Goal: Information Seeking & Learning: Learn about a topic

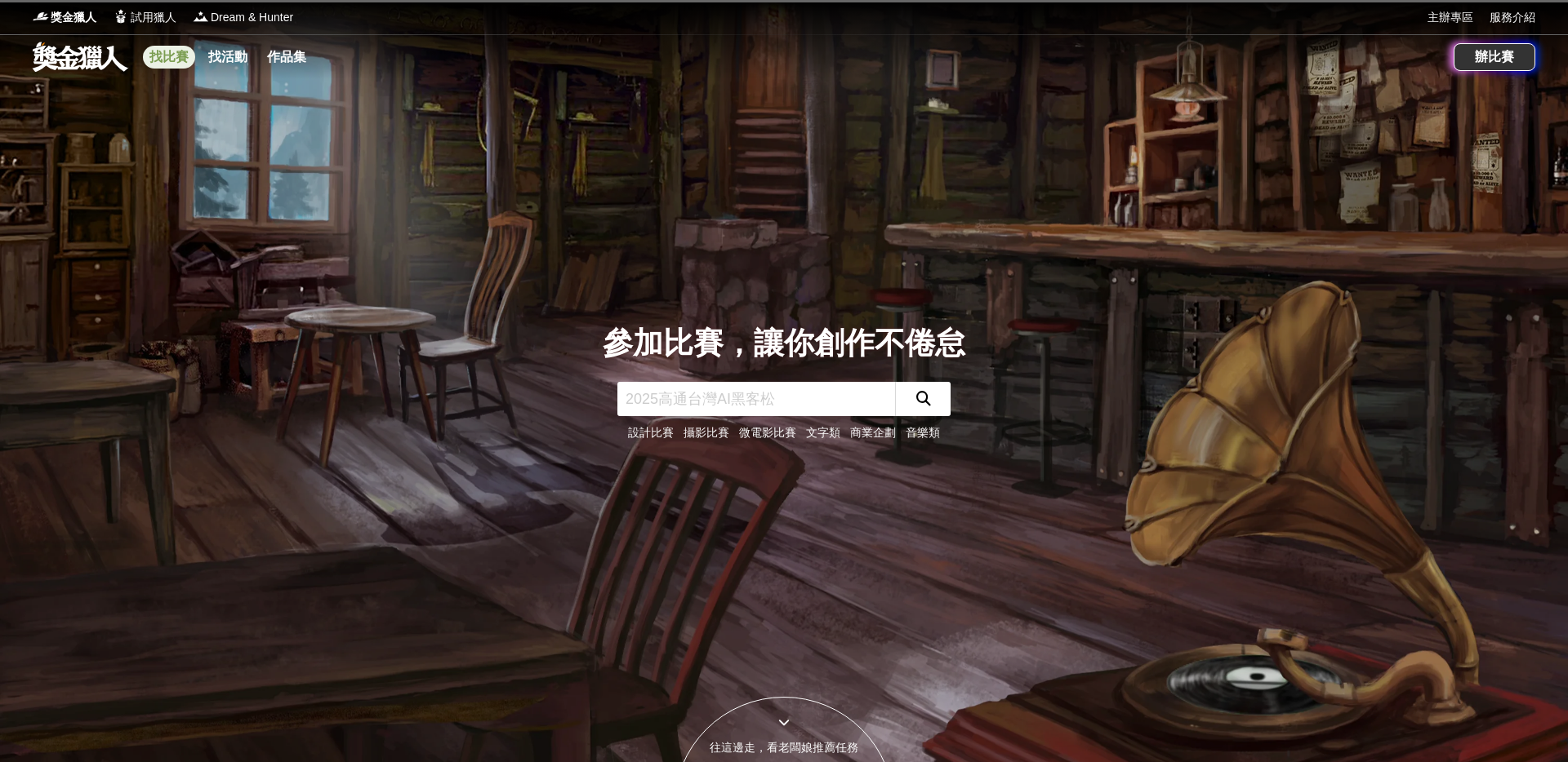
click at [170, 59] on link "找比賽" at bounding box center [169, 57] width 52 height 23
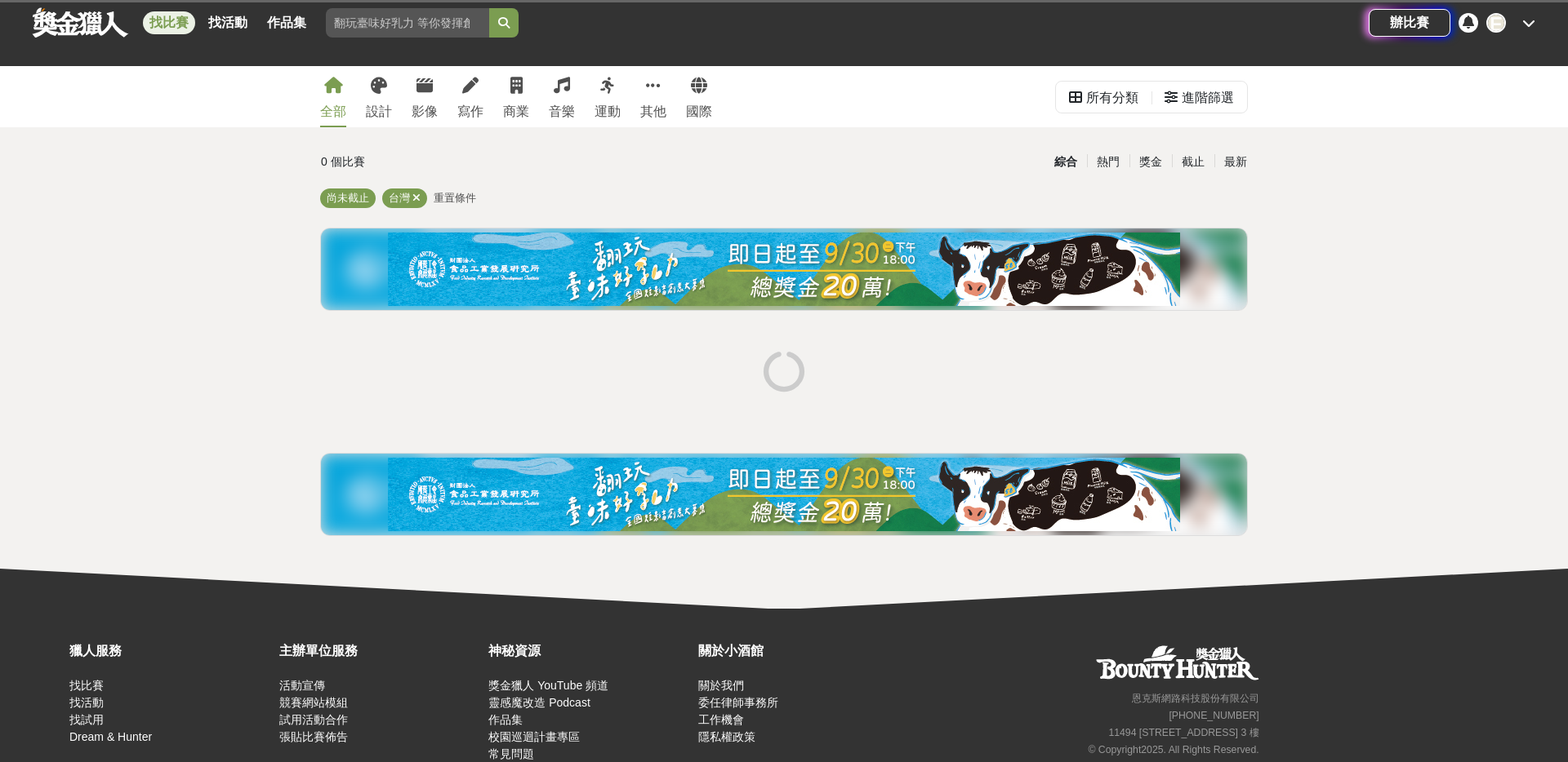
scroll to position [89, 0]
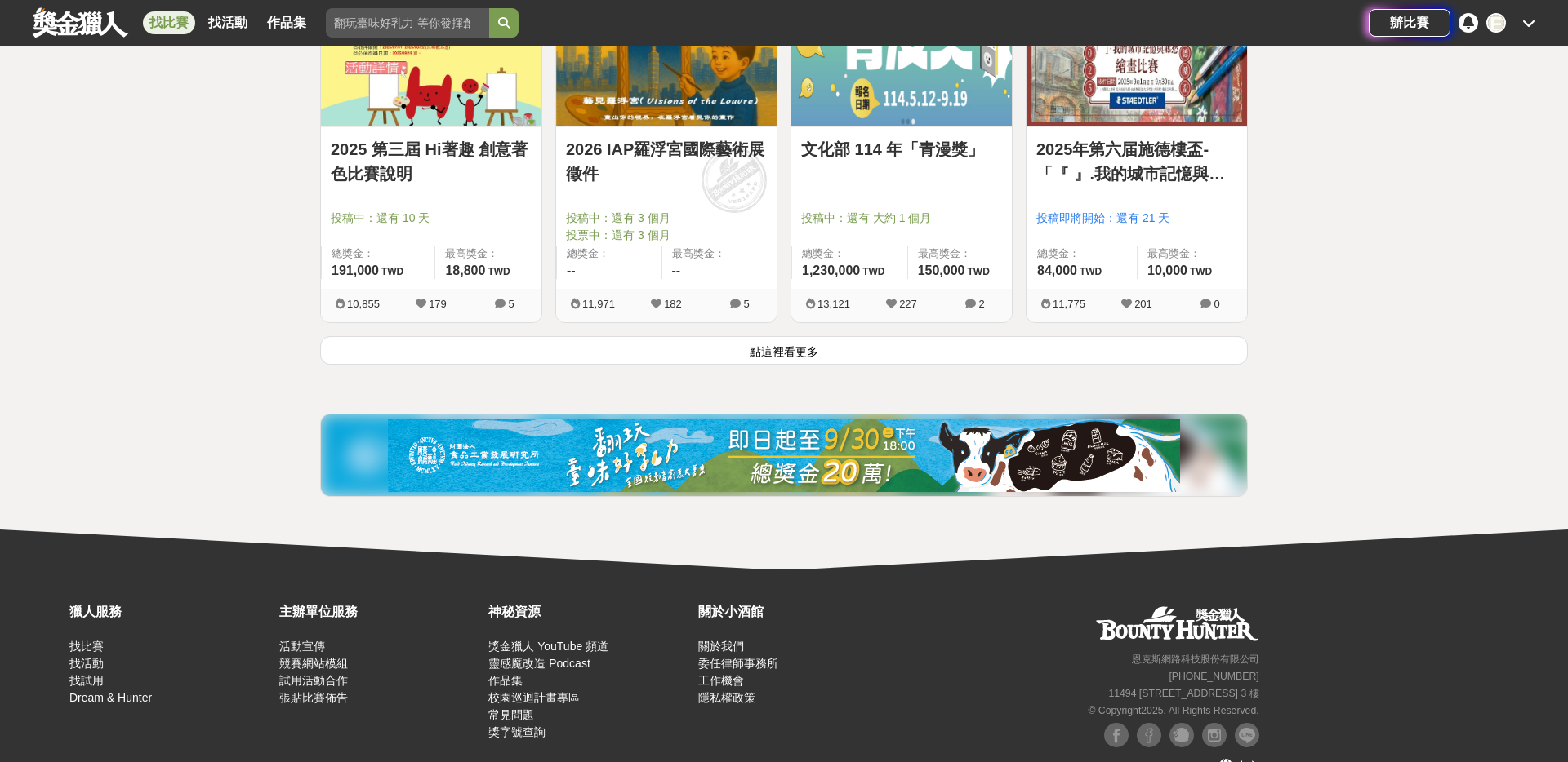
click at [766, 357] on button "點這裡看更多" at bounding box center [784, 351] width 928 height 28
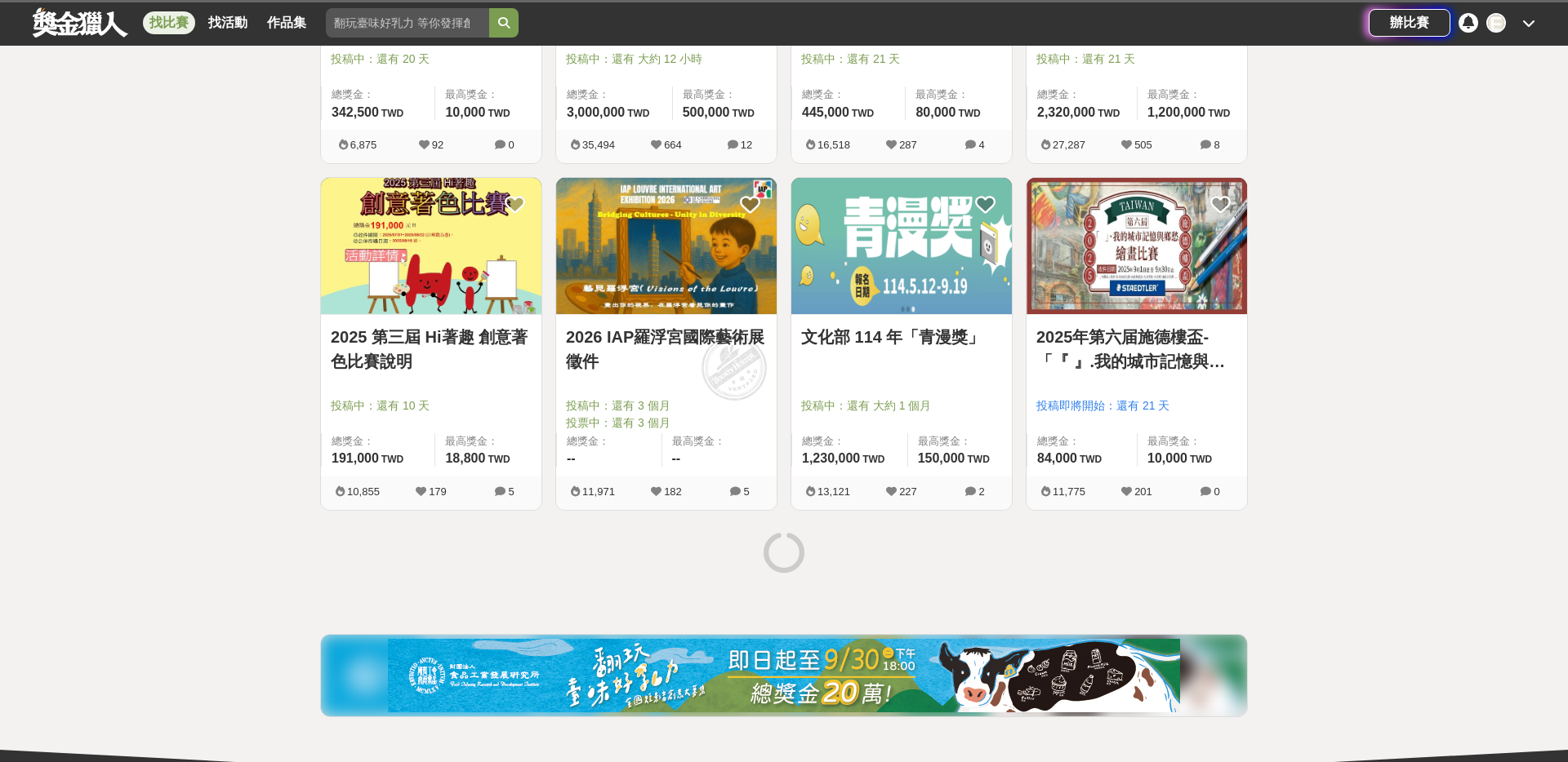
scroll to position [1903, 0]
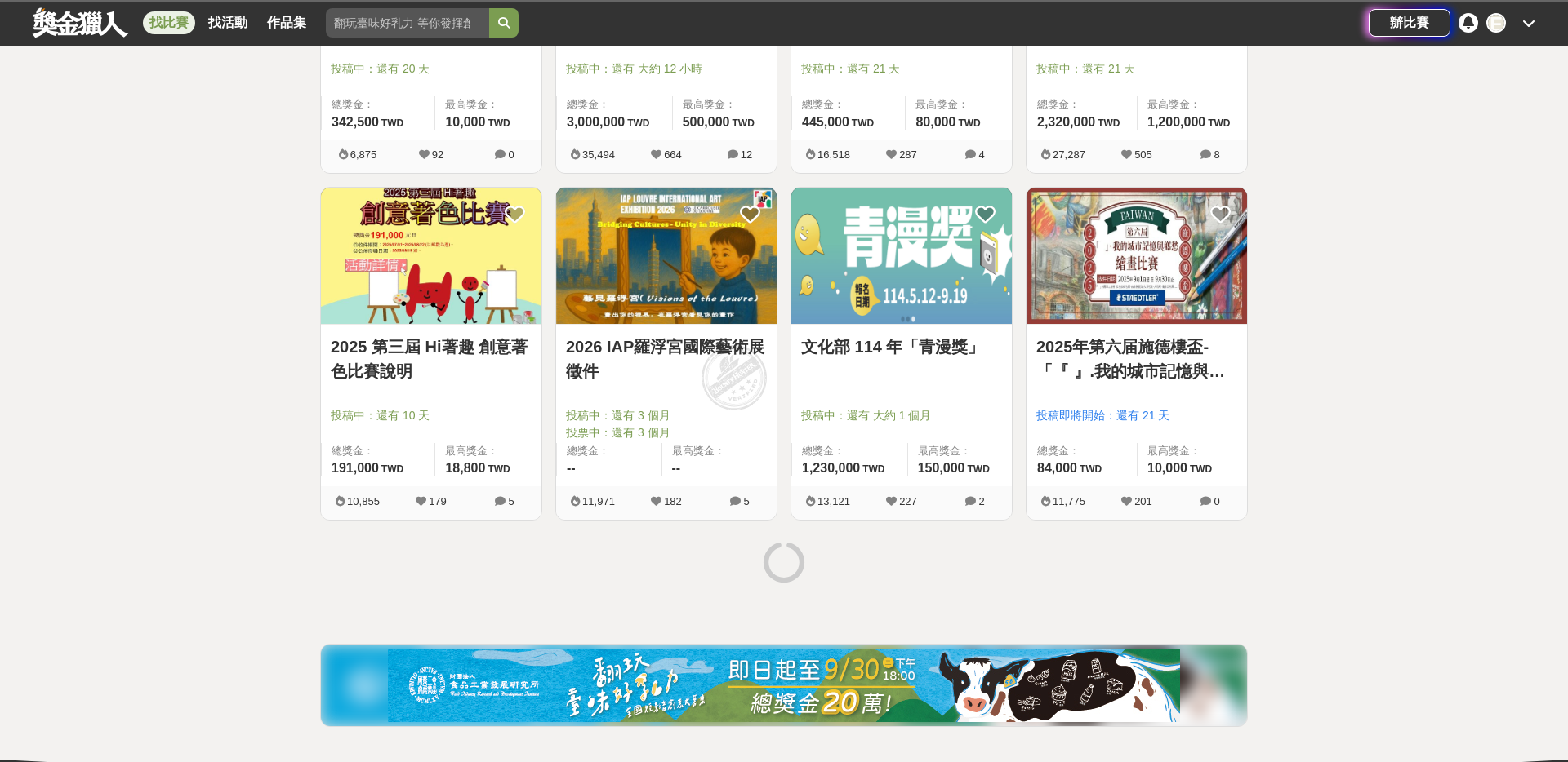
click at [379, 23] on input "search" at bounding box center [407, 22] width 163 height 29
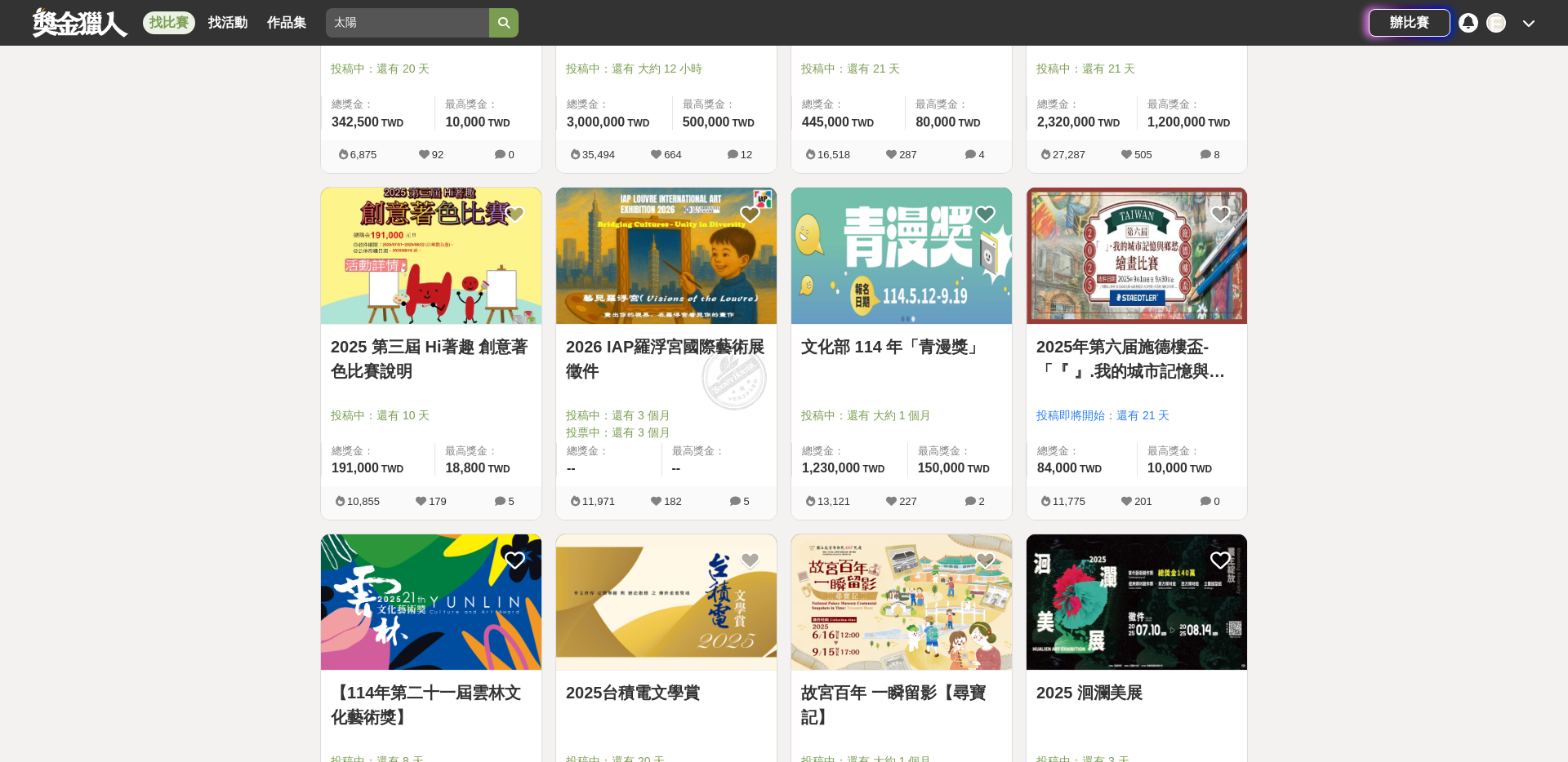
type input "太陽"
click at [489, 8] on button "submit" at bounding box center [503, 22] width 29 height 29
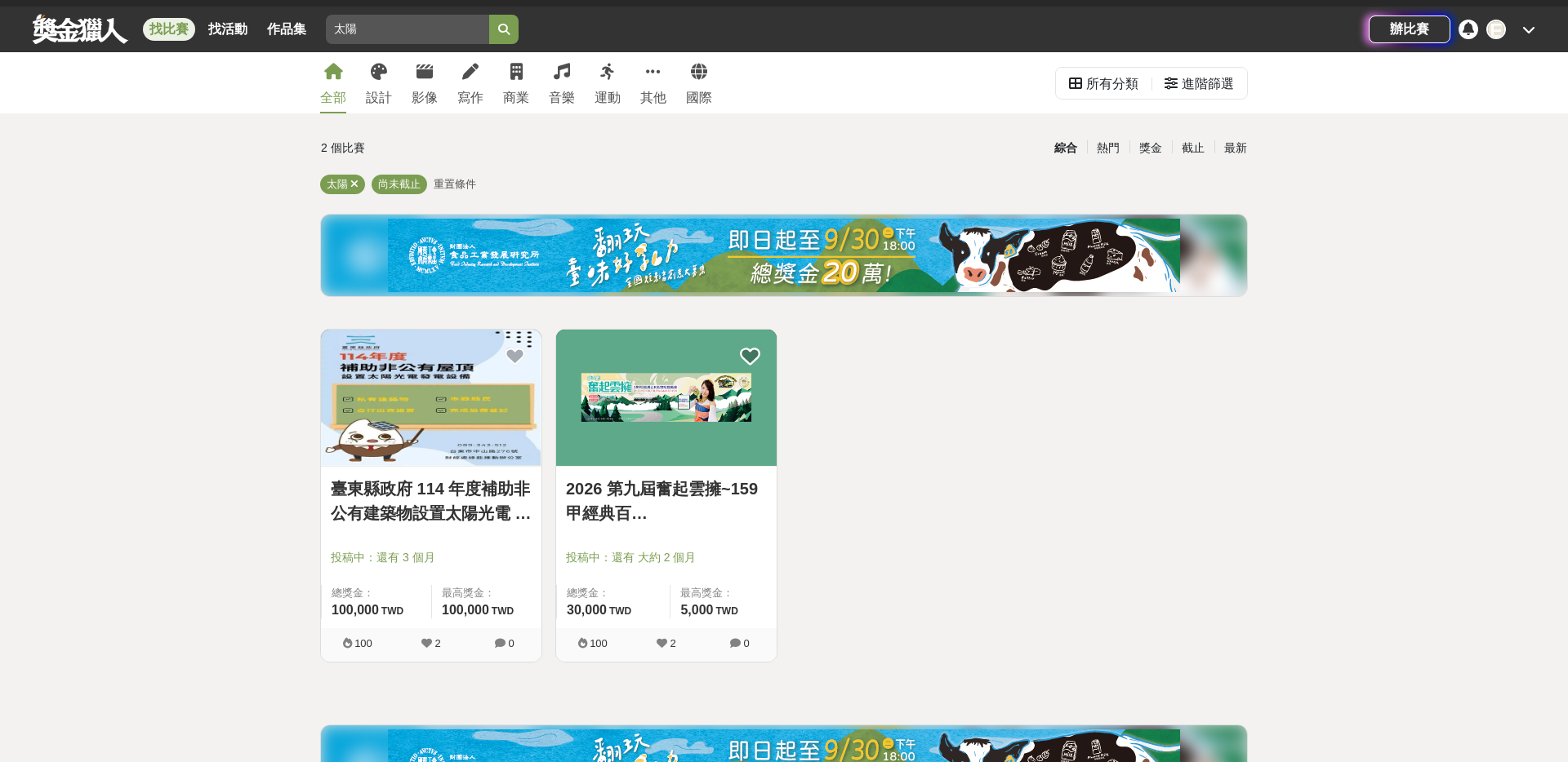
click at [462, 460] on img at bounding box center [431, 398] width 220 height 136
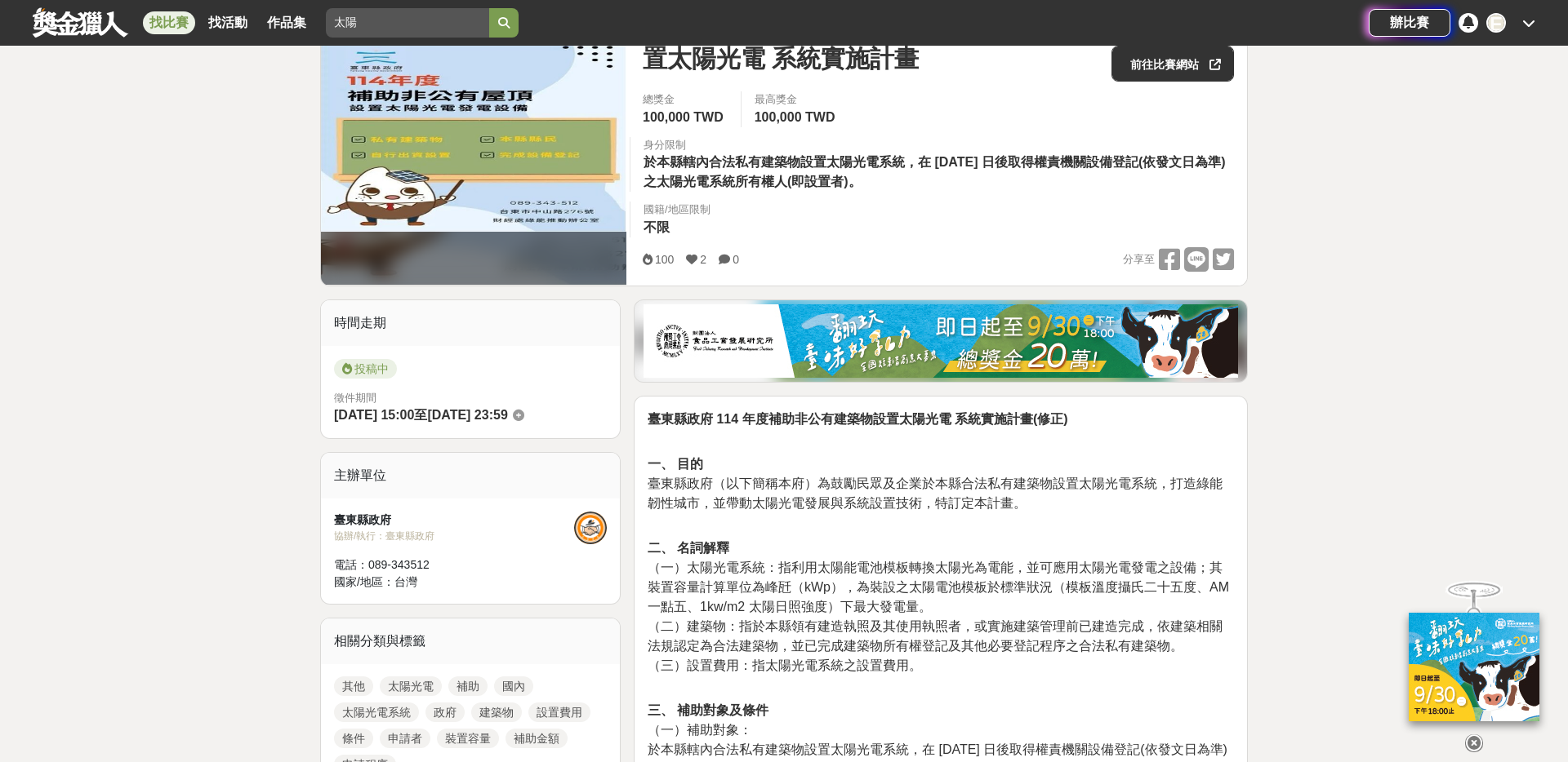
scroll to position [264, 0]
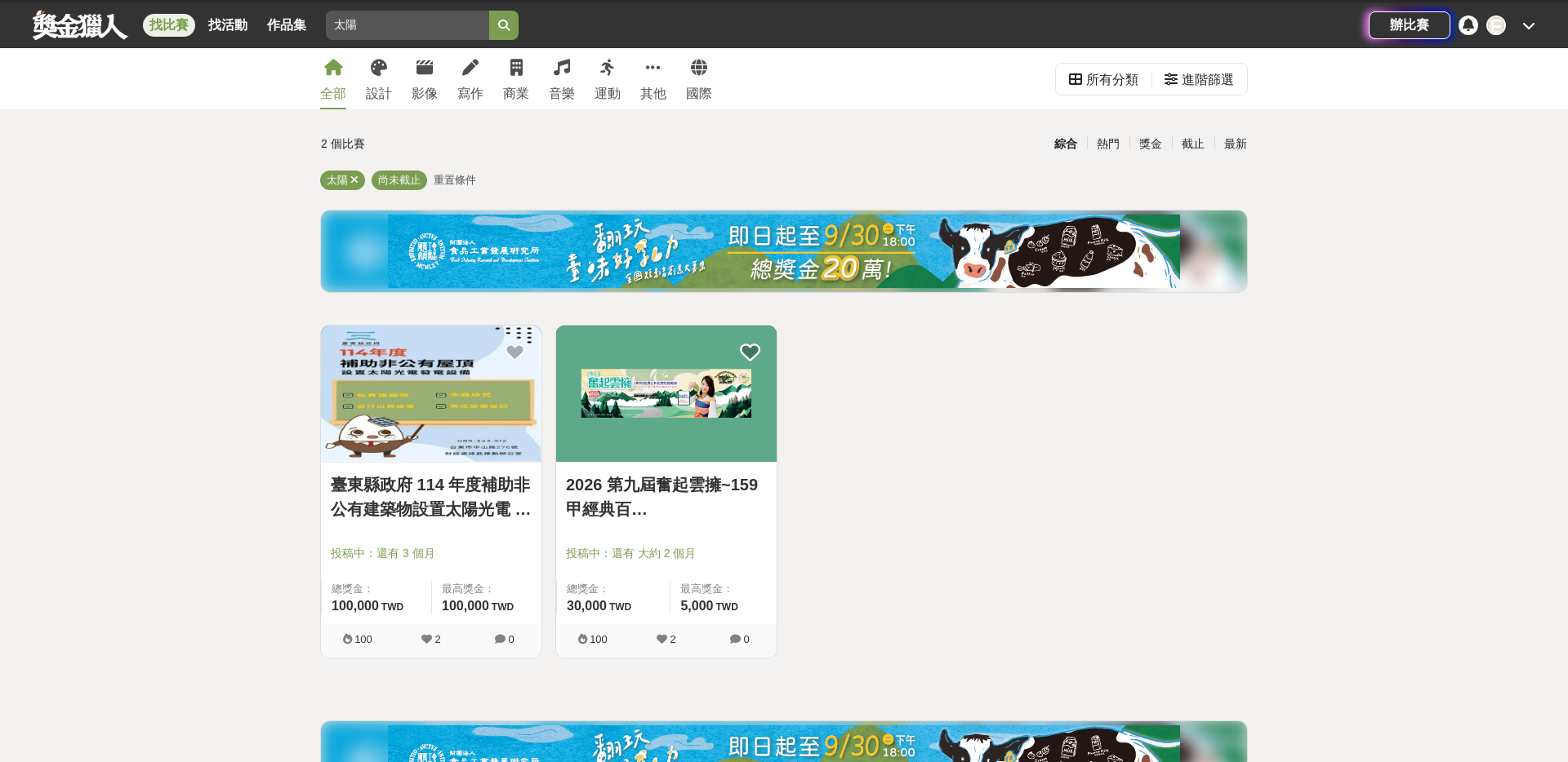
scroll to position [27, 0]
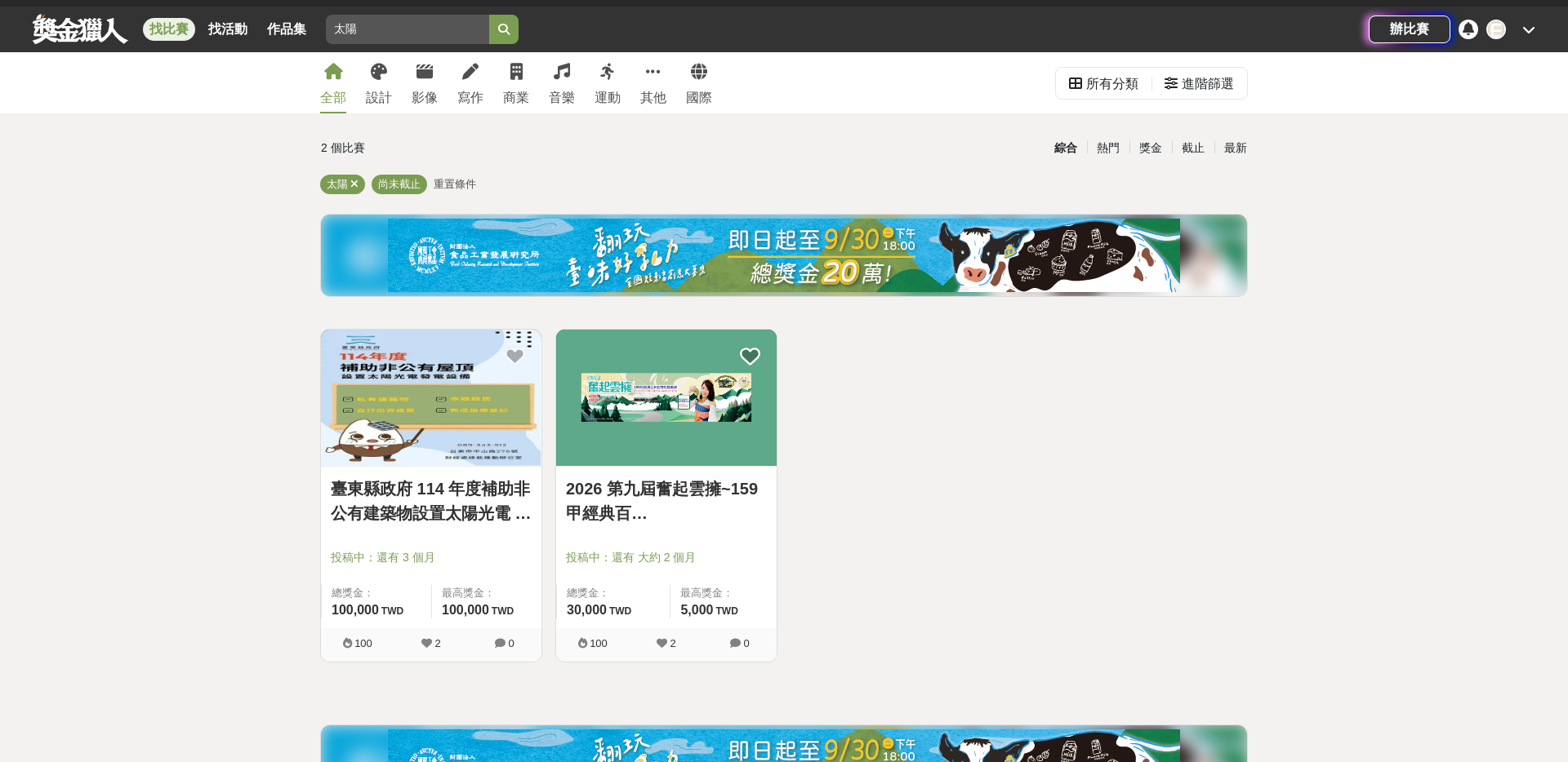
click at [336, 74] on icon at bounding box center [333, 72] width 19 height 17
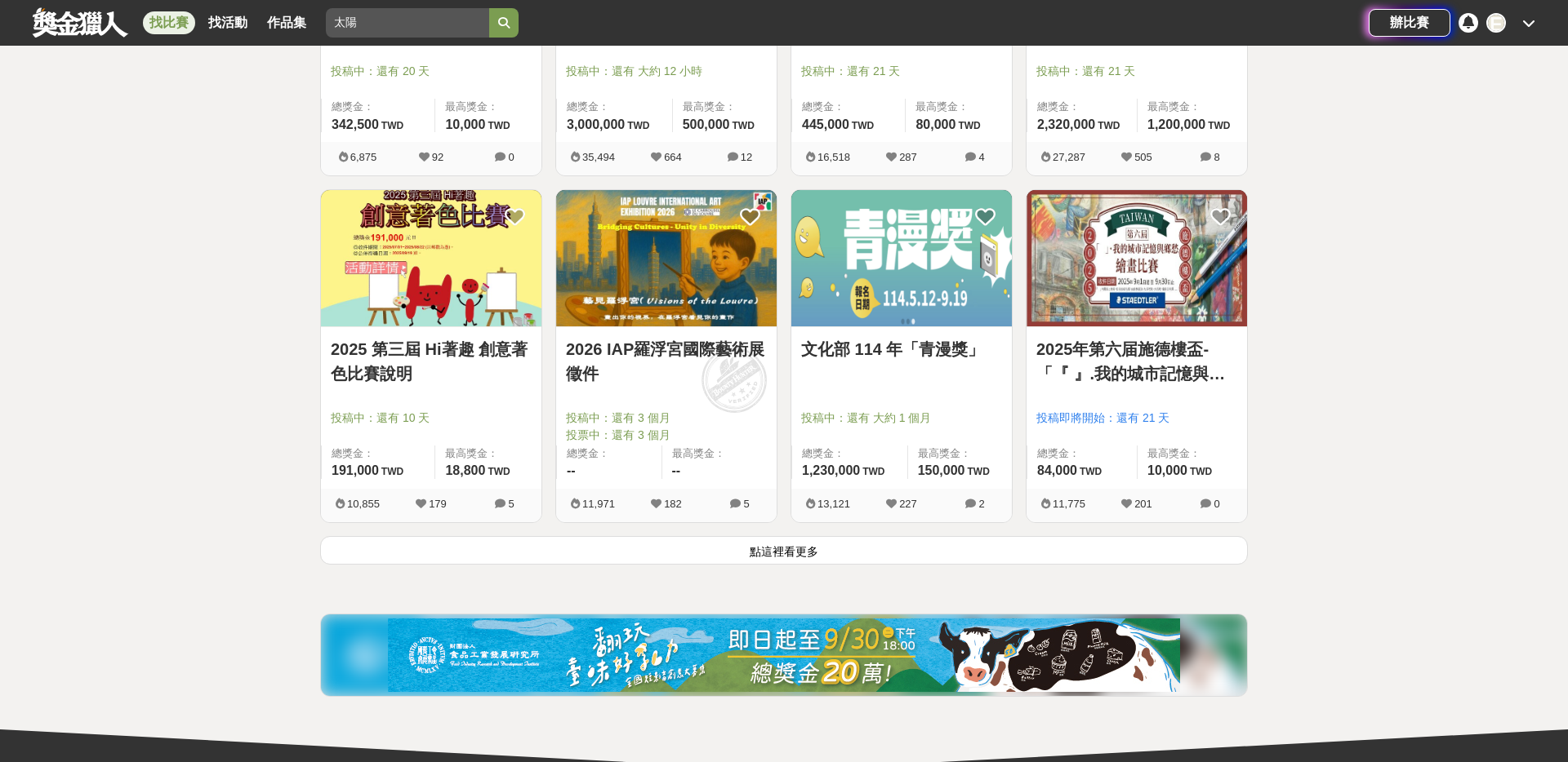
scroll to position [1935, 0]
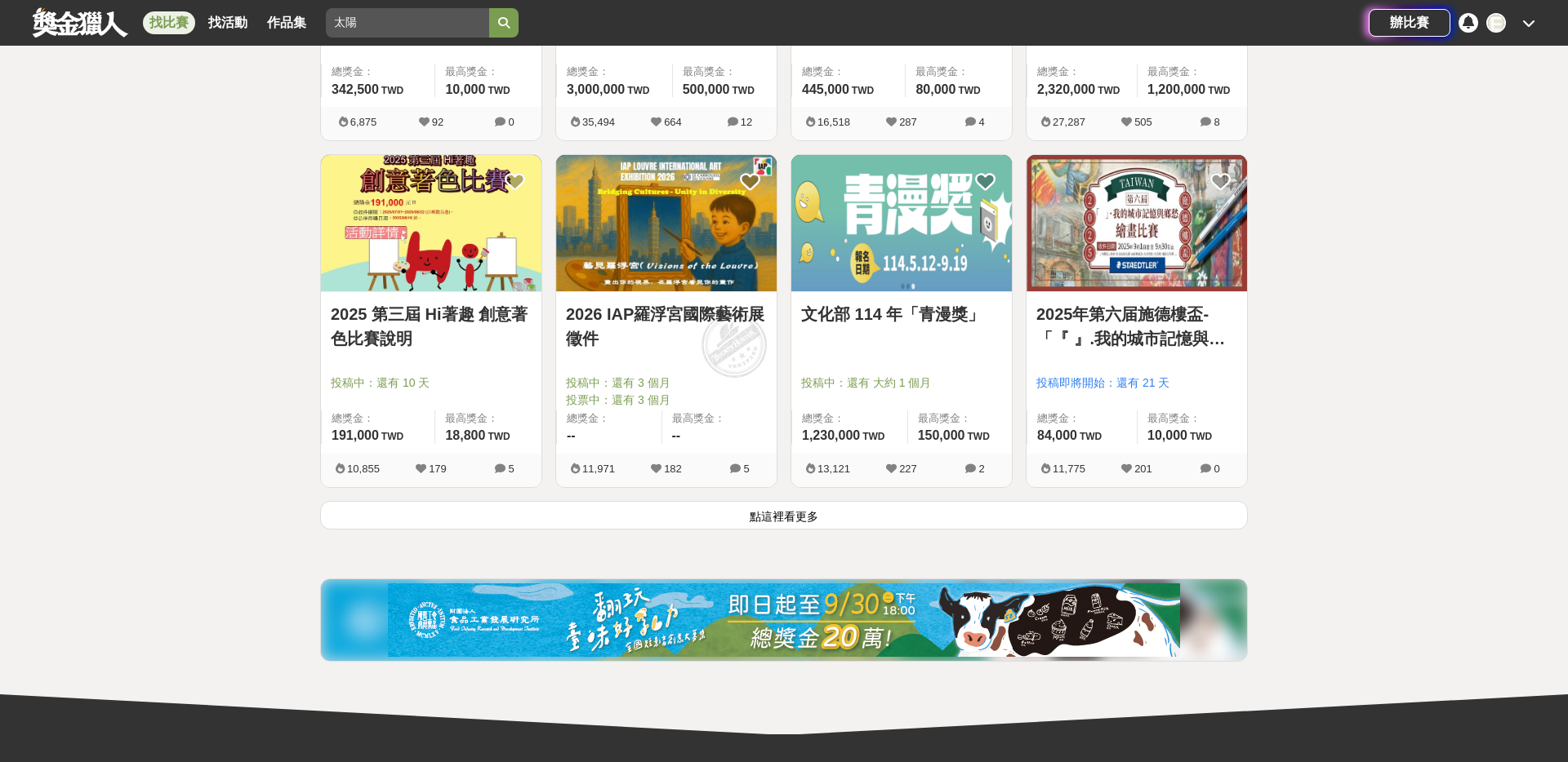
click at [785, 515] on button "點這裡看更多" at bounding box center [784, 515] width 928 height 28
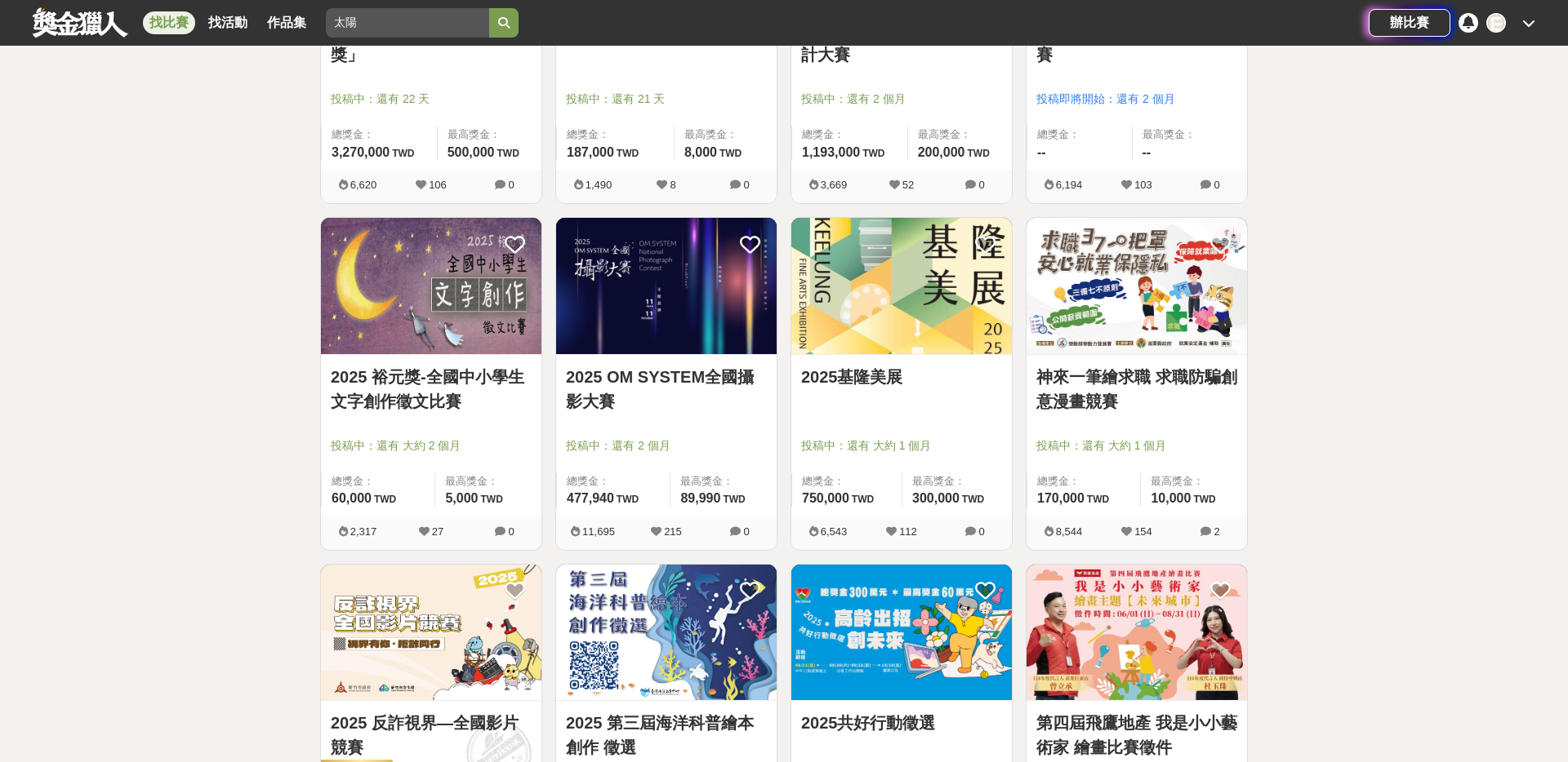
scroll to position [2989, 0]
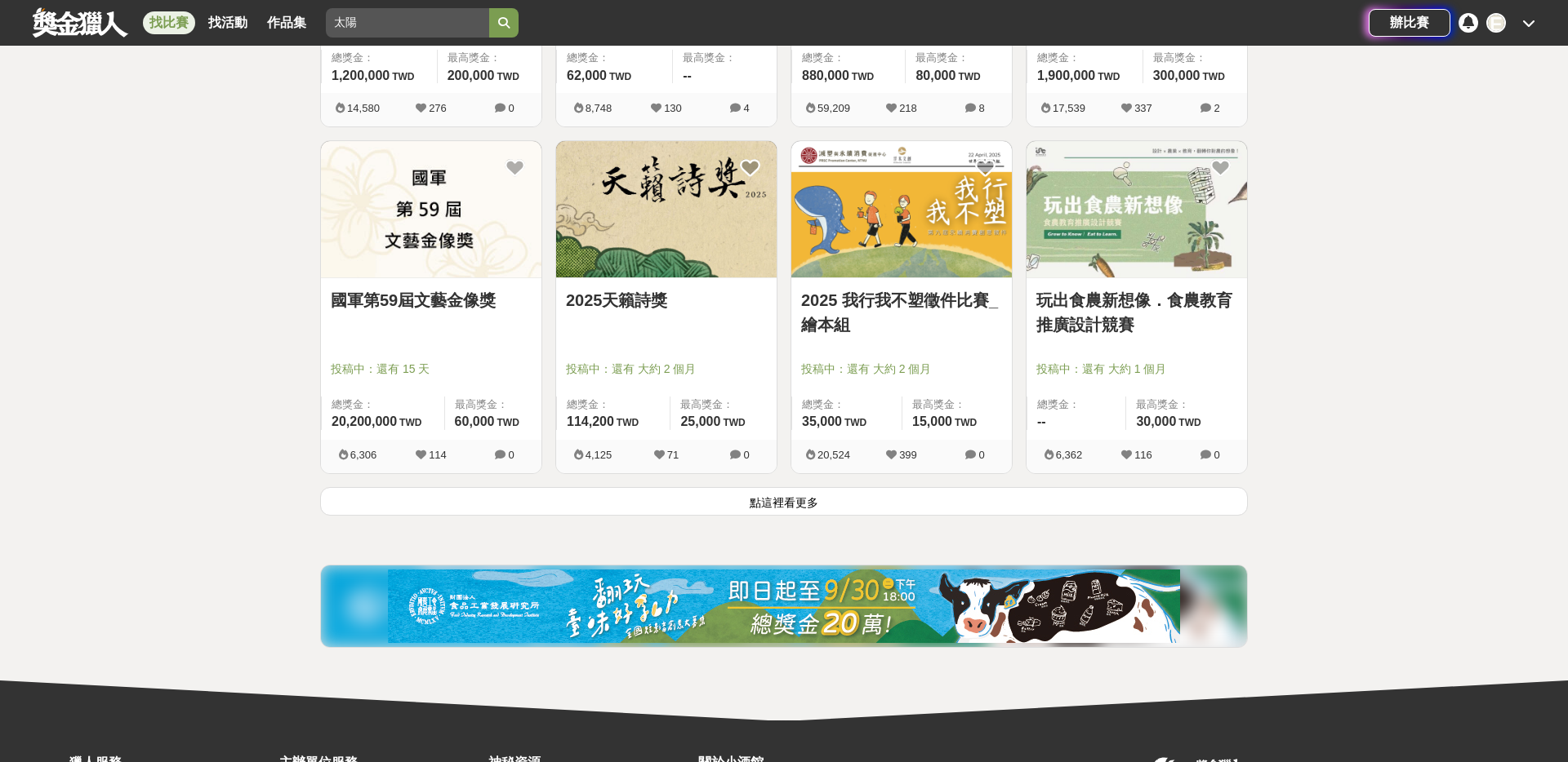
click at [787, 500] on button "點這裡看更多" at bounding box center [784, 501] width 928 height 28
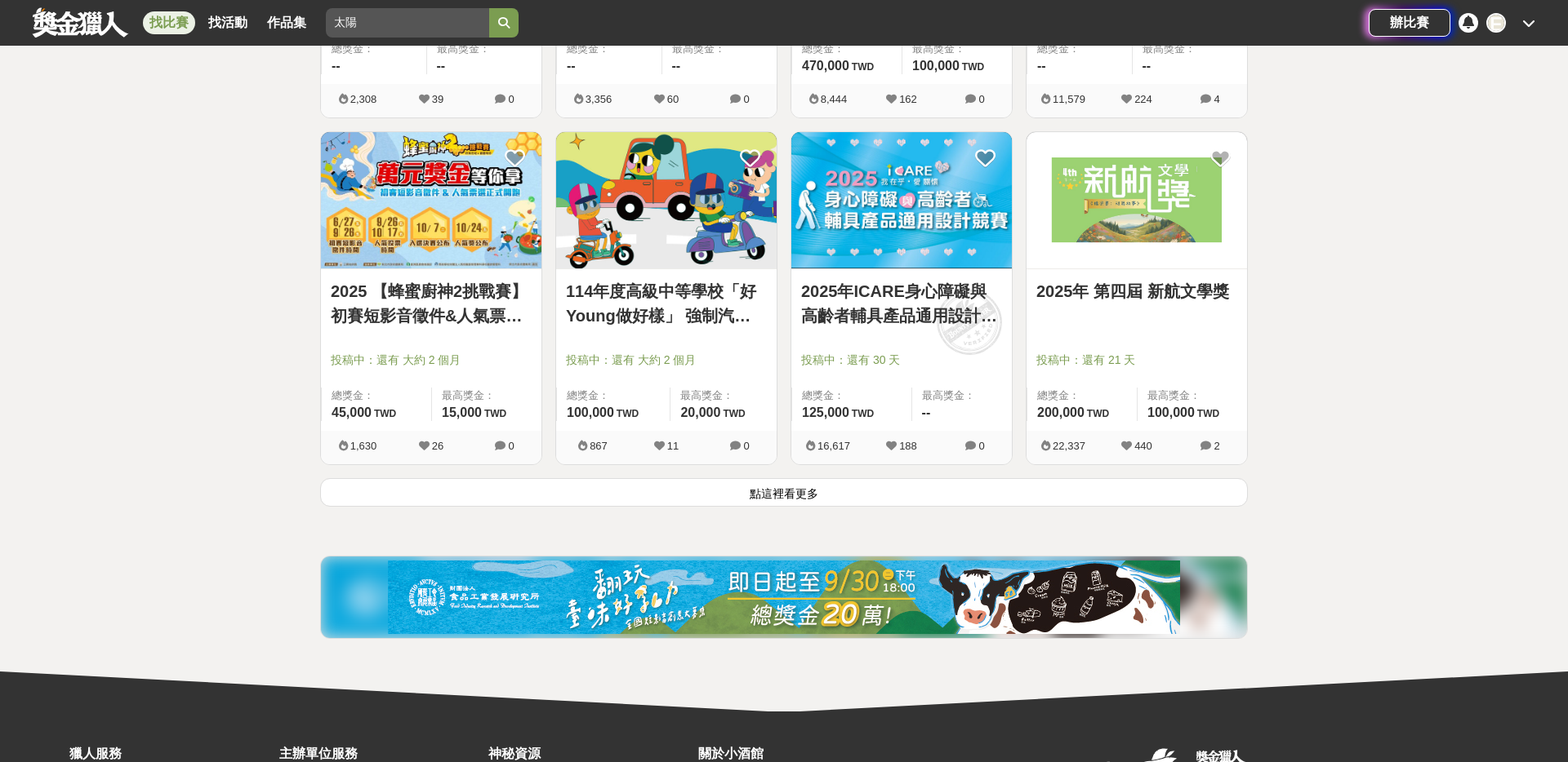
scroll to position [6136, 0]
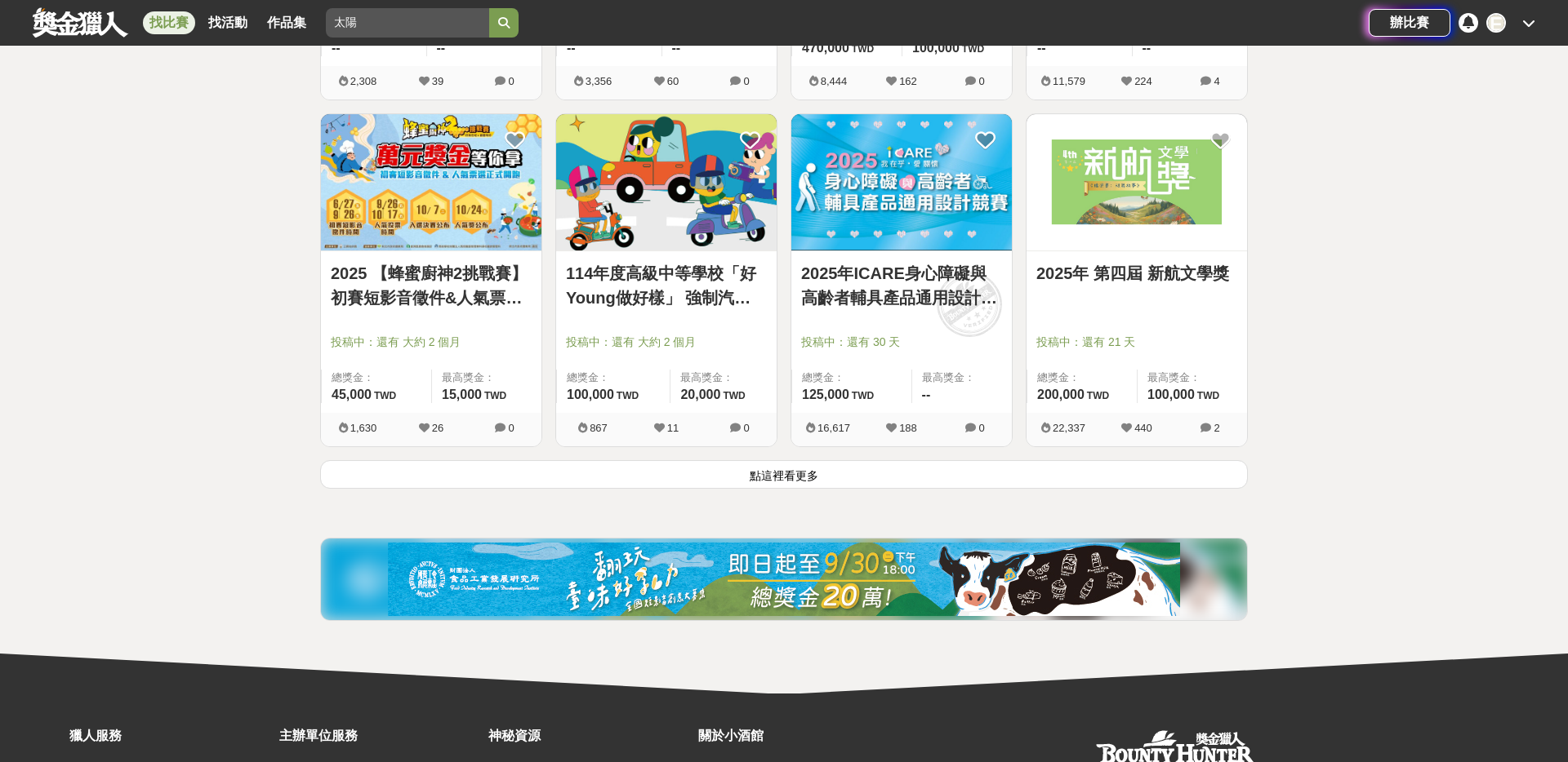
click at [787, 487] on button "點這裡看更多" at bounding box center [784, 474] width 928 height 28
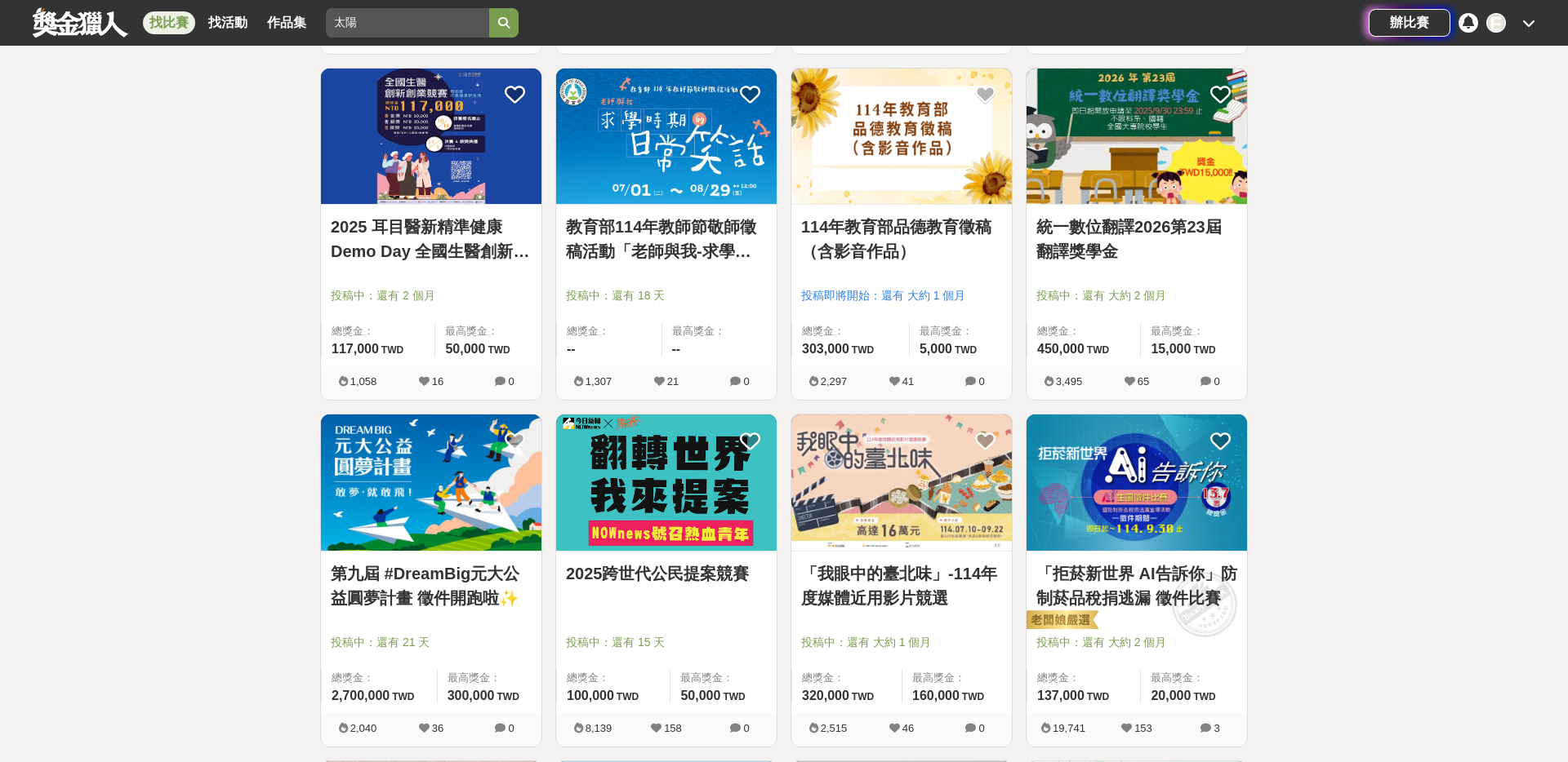
scroll to position [7234, 0]
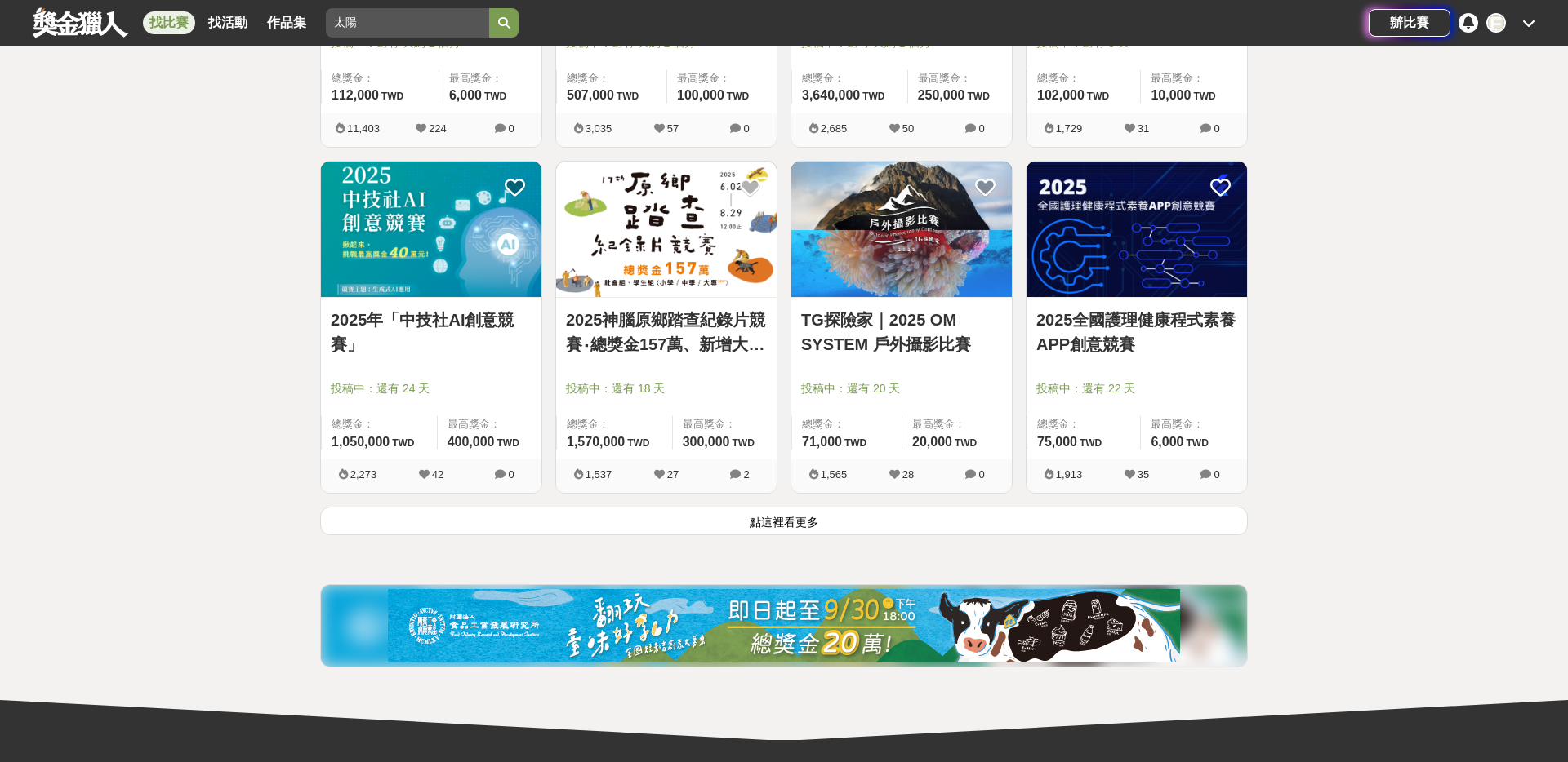
click at [786, 520] on button "點這裡看更多" at bounding box center [784, 521] width 928 height 28
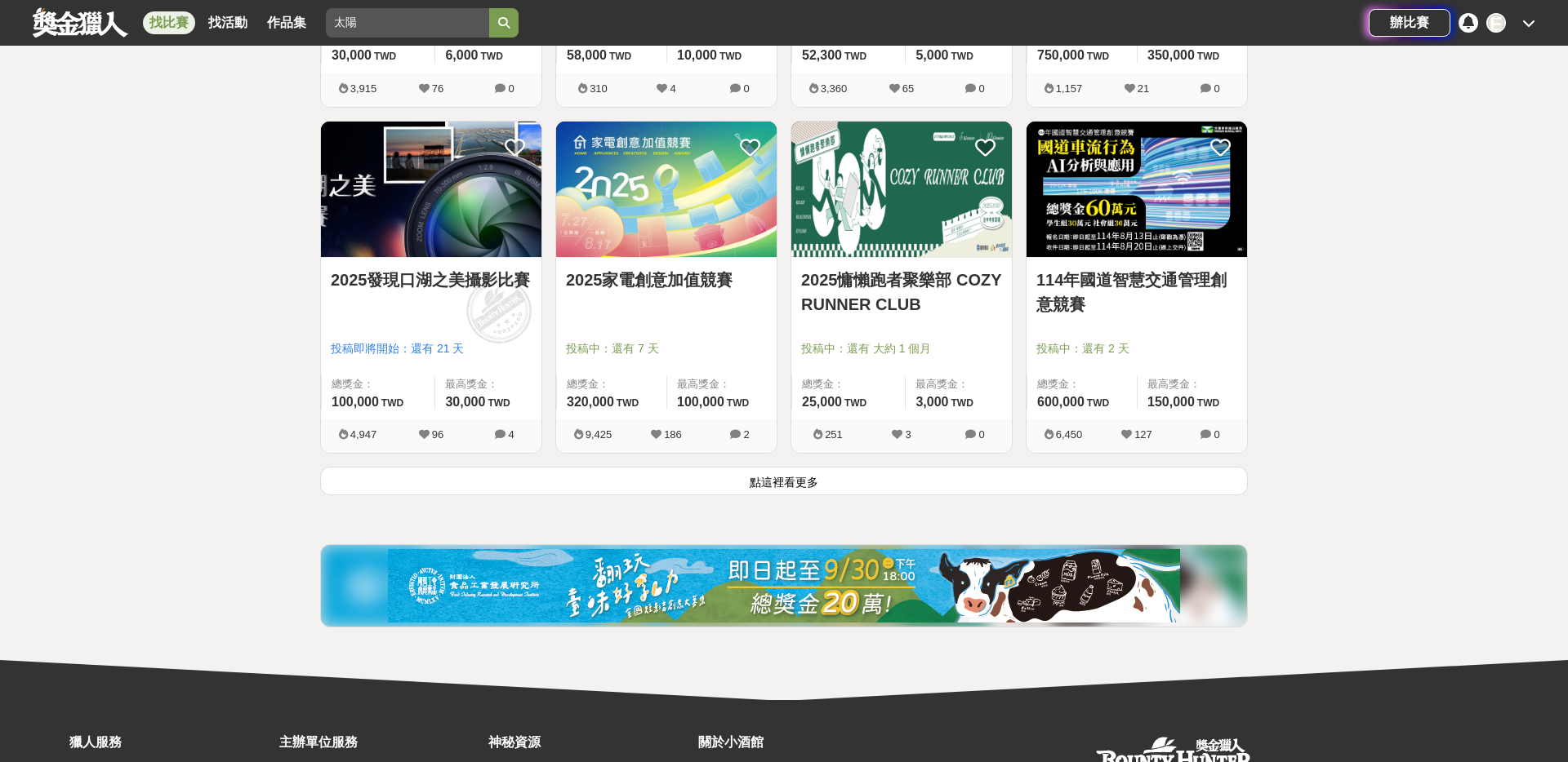
scroll to position [10305, 0]
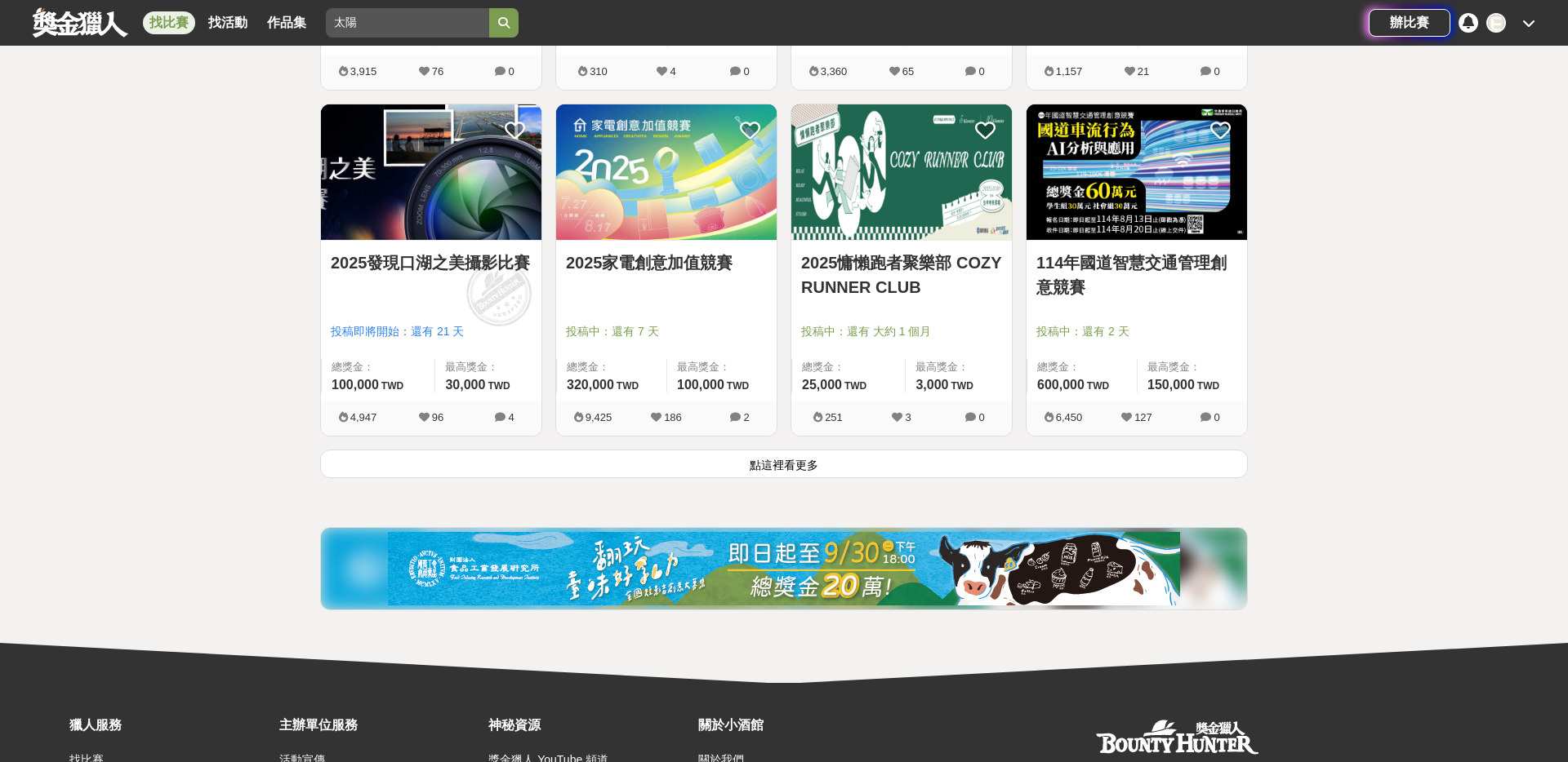
click at [806, 466] on button "點這裡看更多" at bounding box center [784, 464] width 928 height 28
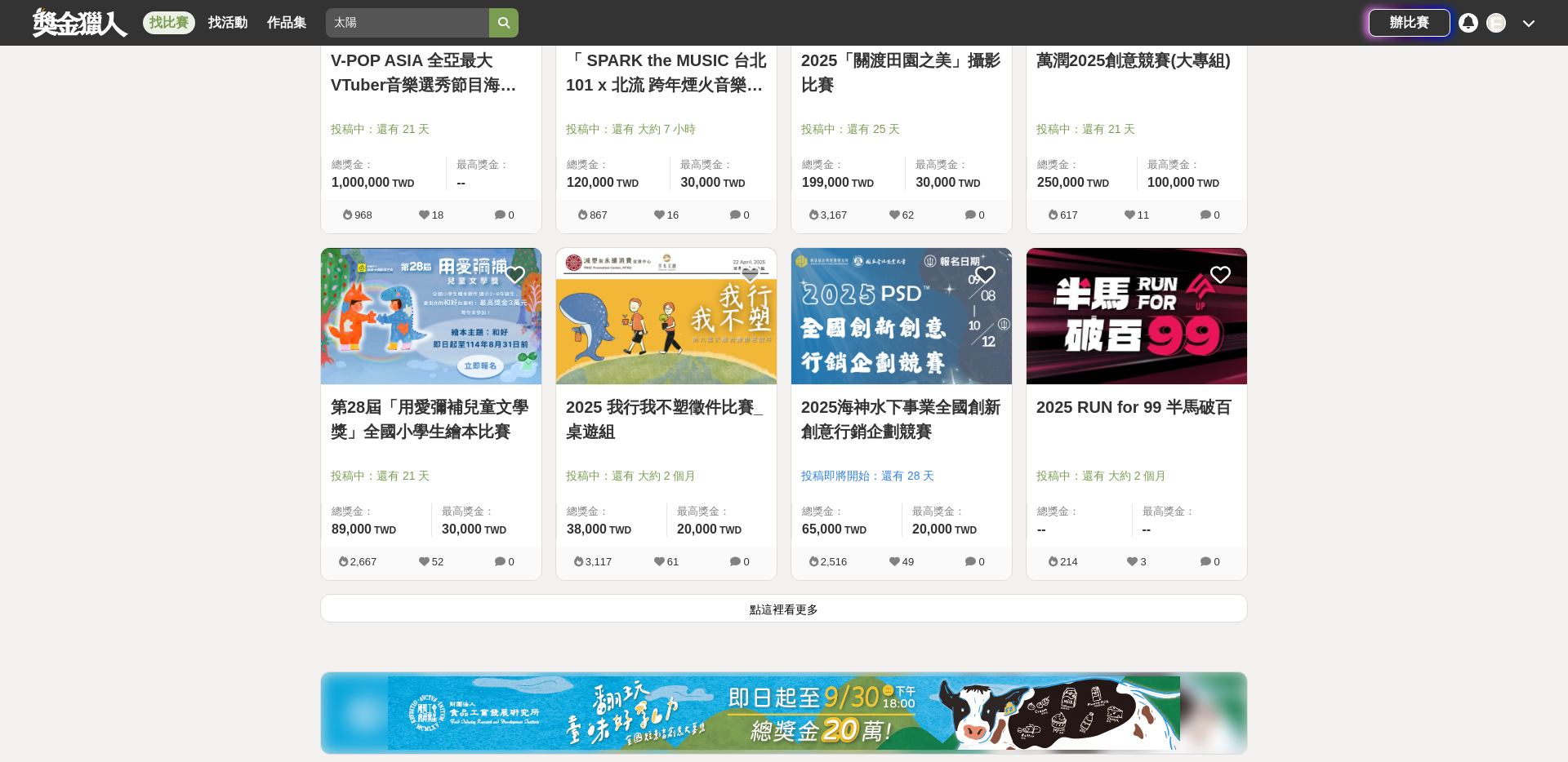
scroll to position [12245, 0]
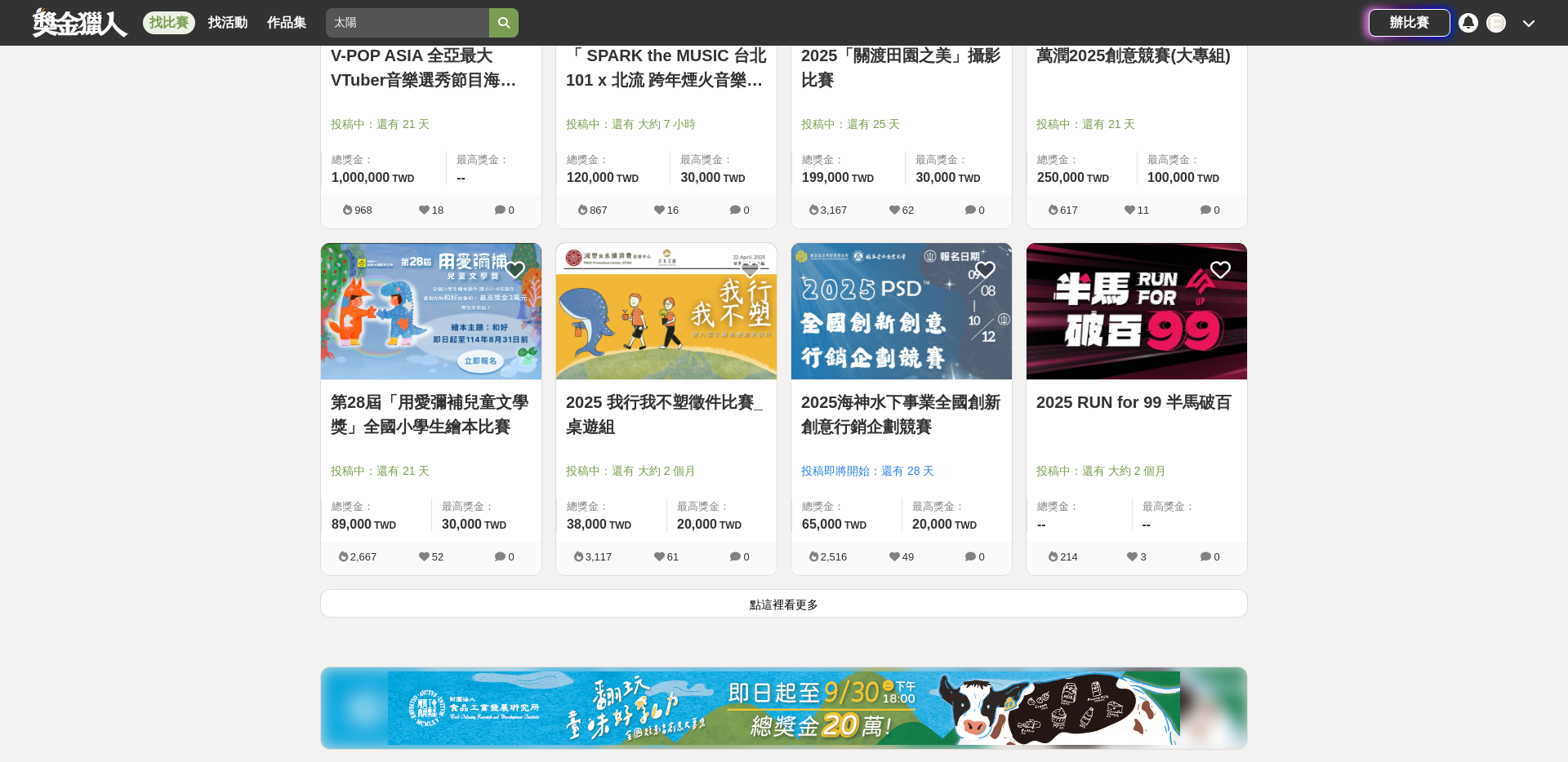
click at [806, 605] on button "點這裡看更多" at bounding box center [784, 603] width 928 height 28
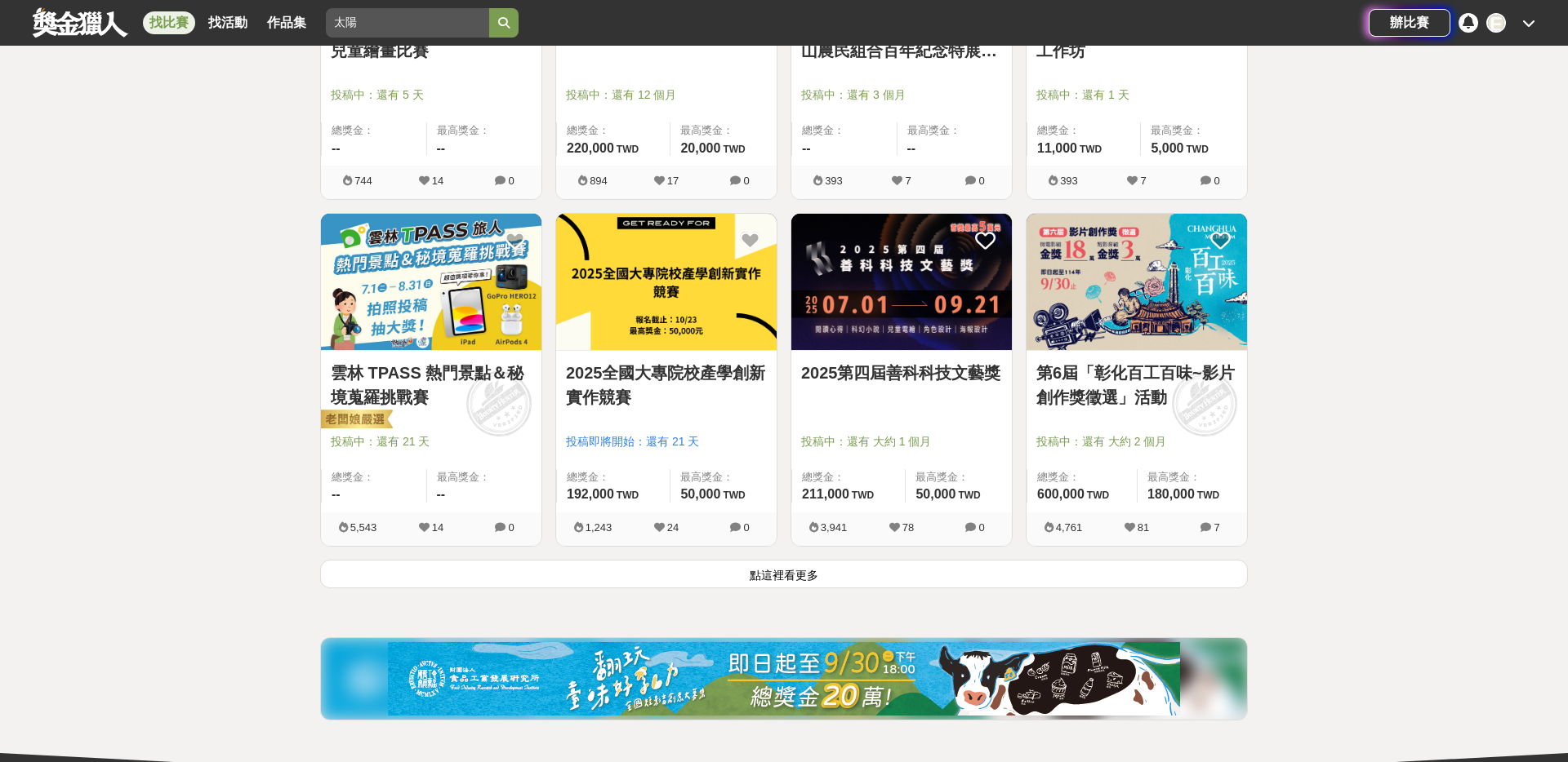
scroll to position [14360, 0]
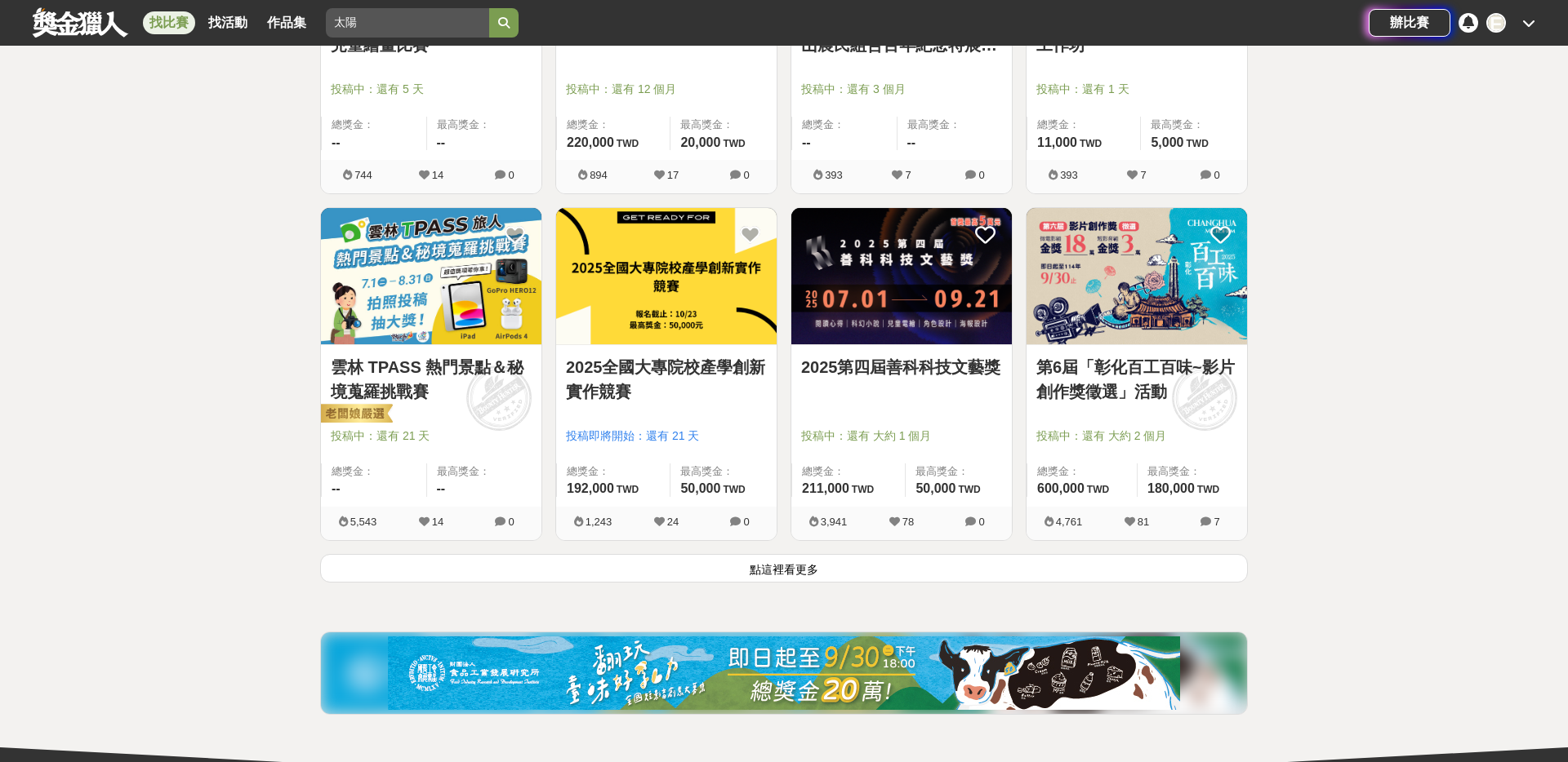
click at [756, 576] on button "點這裡看更多" at bounding box center [784, 568] width 928 height 28
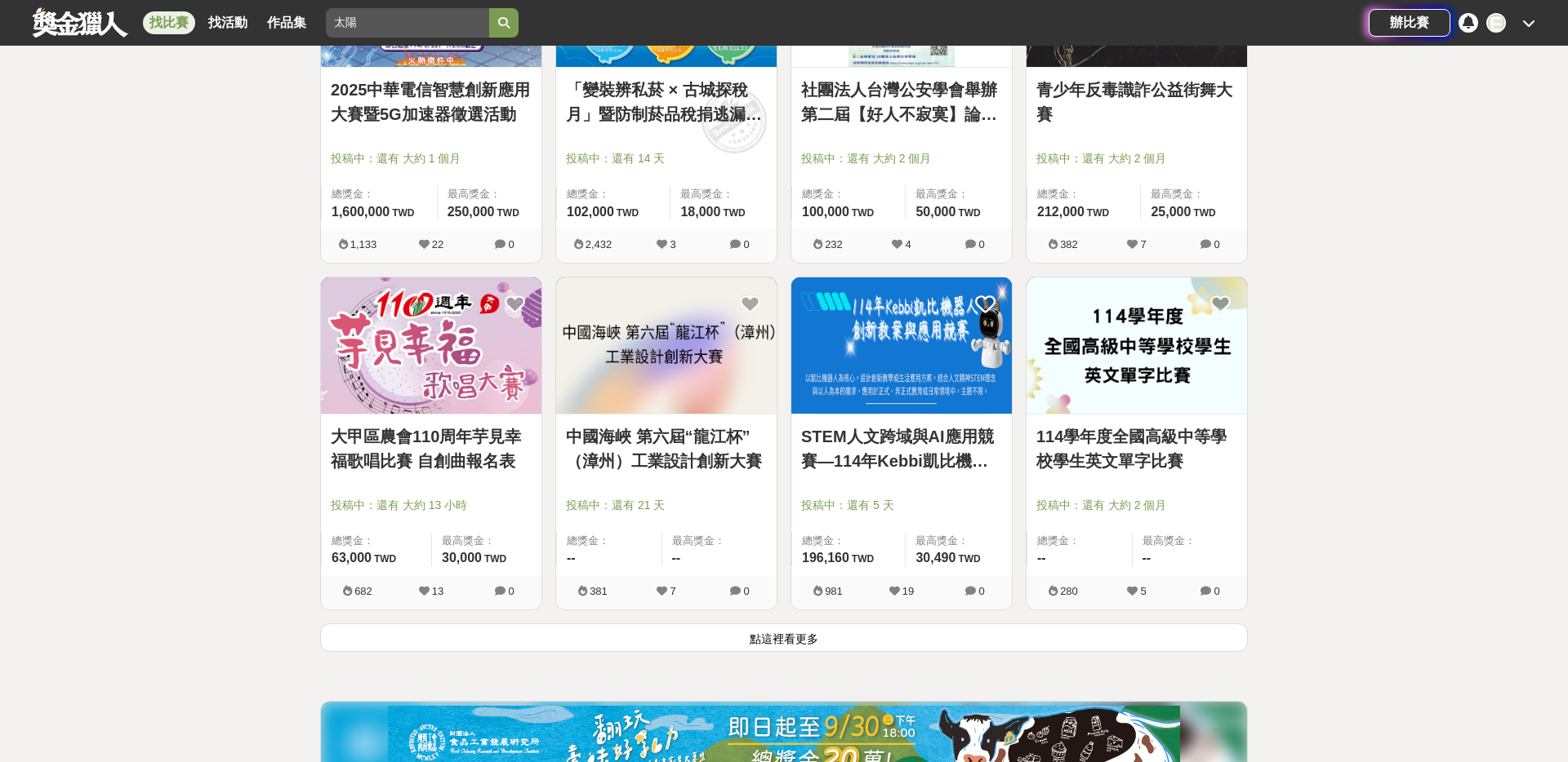
scroll to position [16417, 0]
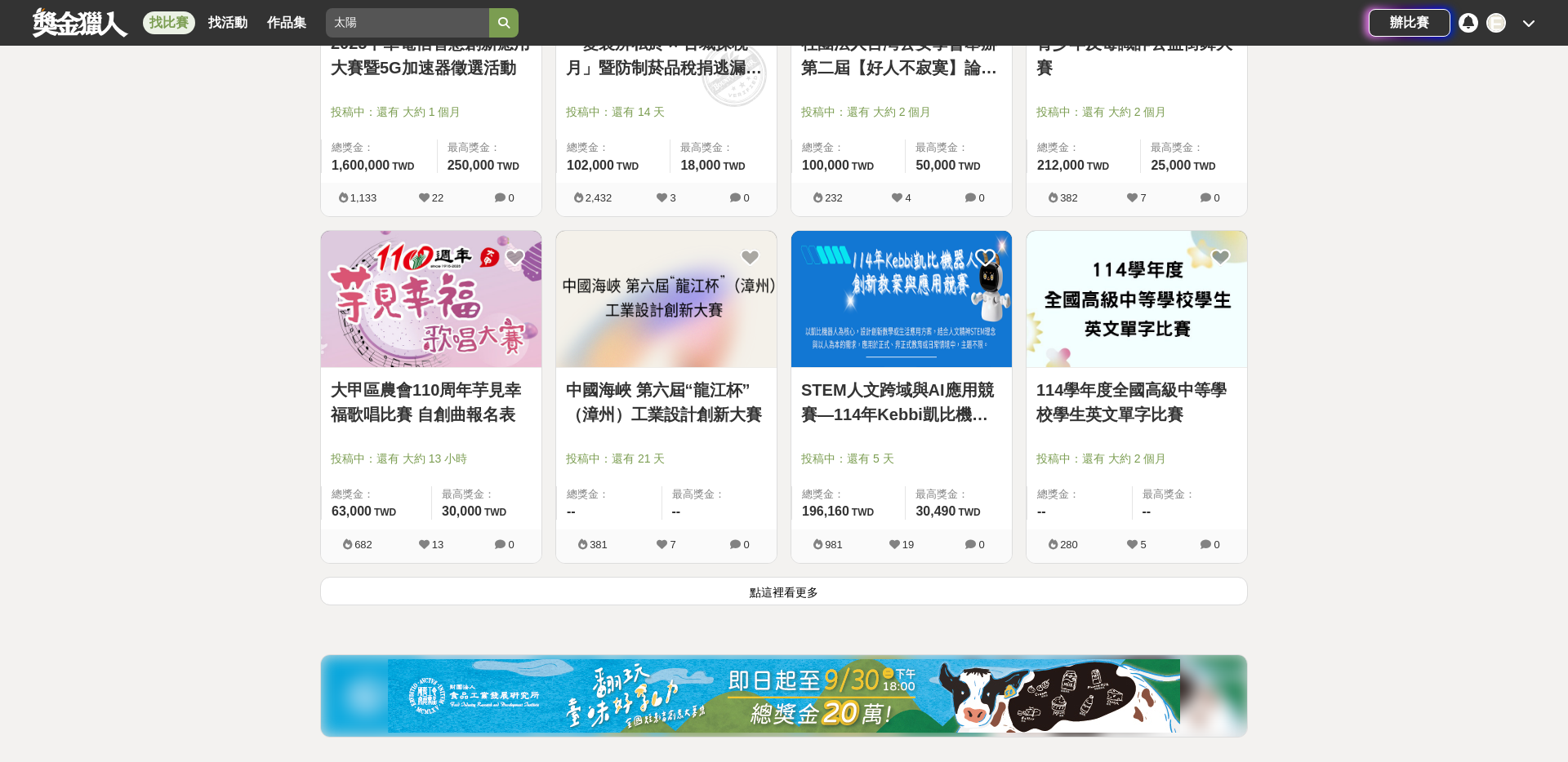
click at [785, 588] on button "點這裡看更多" at bounding box center [784, 591] width 928 height 28
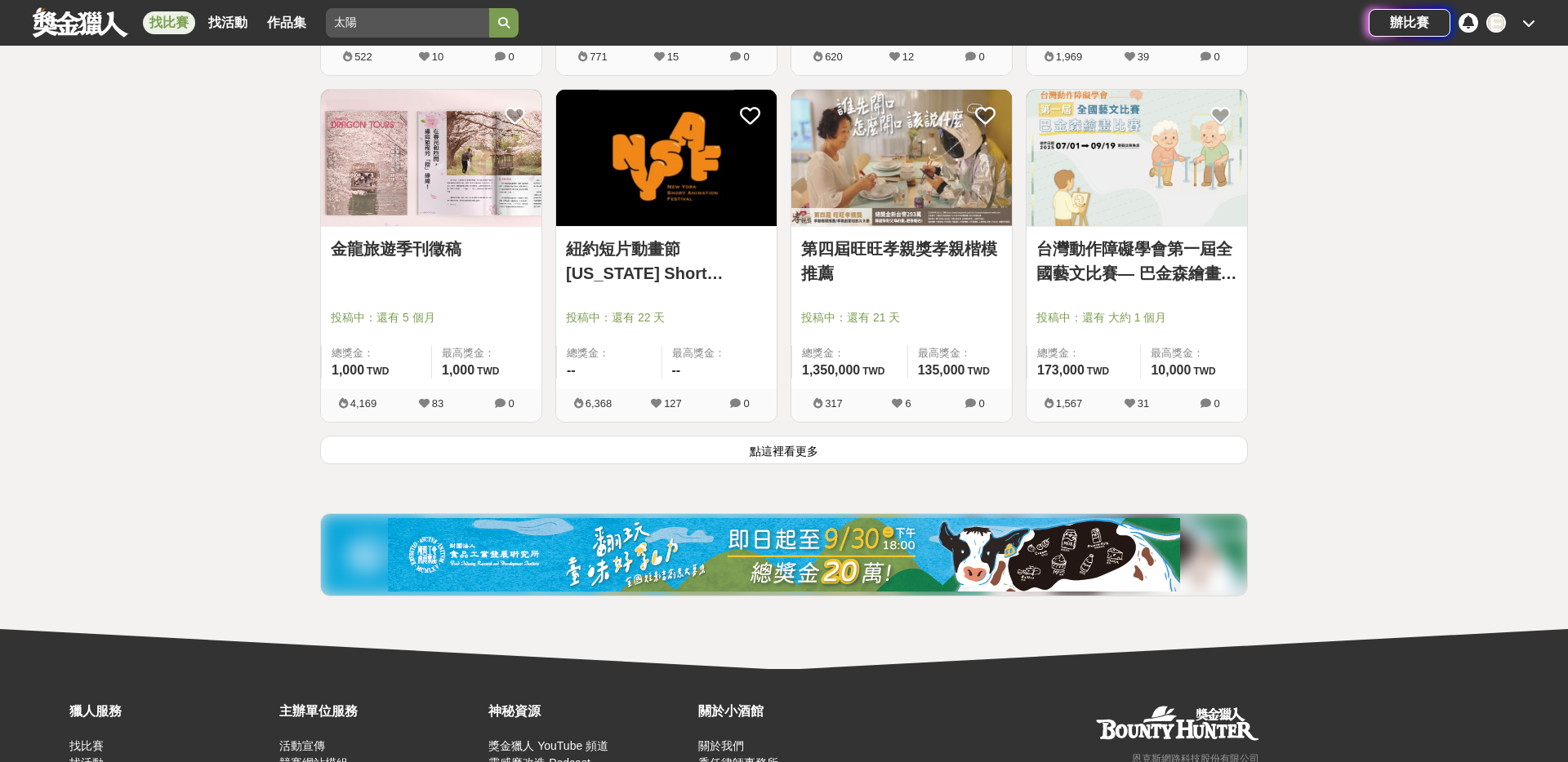
scroll to position [18605, 0]
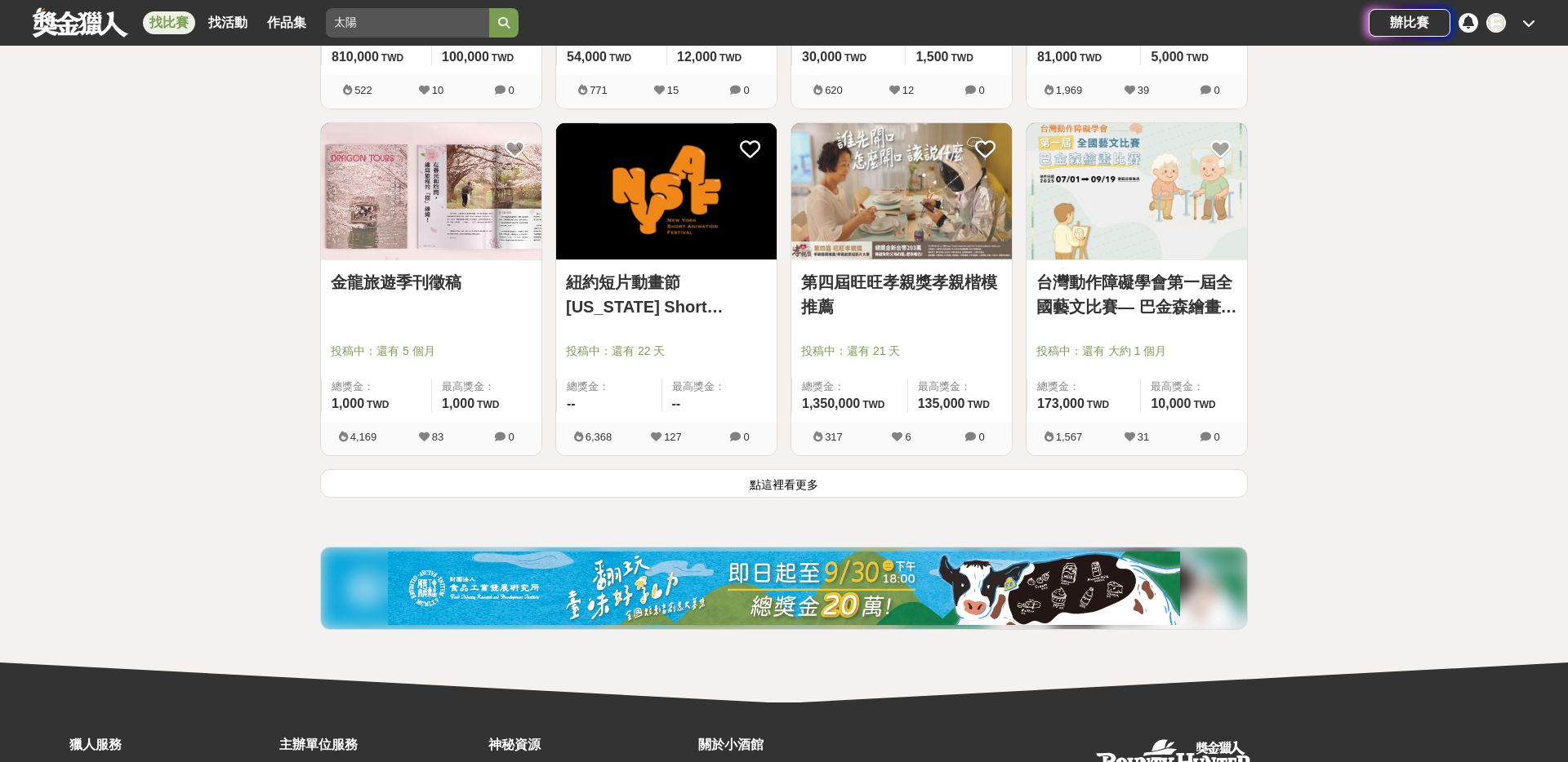
click at [775, 468] on div "紐約短片動畫節 [US_STATE] Short Animation Festival 投稿中：還有 22 天 總獎金： -- 最高獎金： -- 6,368 …" at bounding box center [666, 295] width 235 height 347
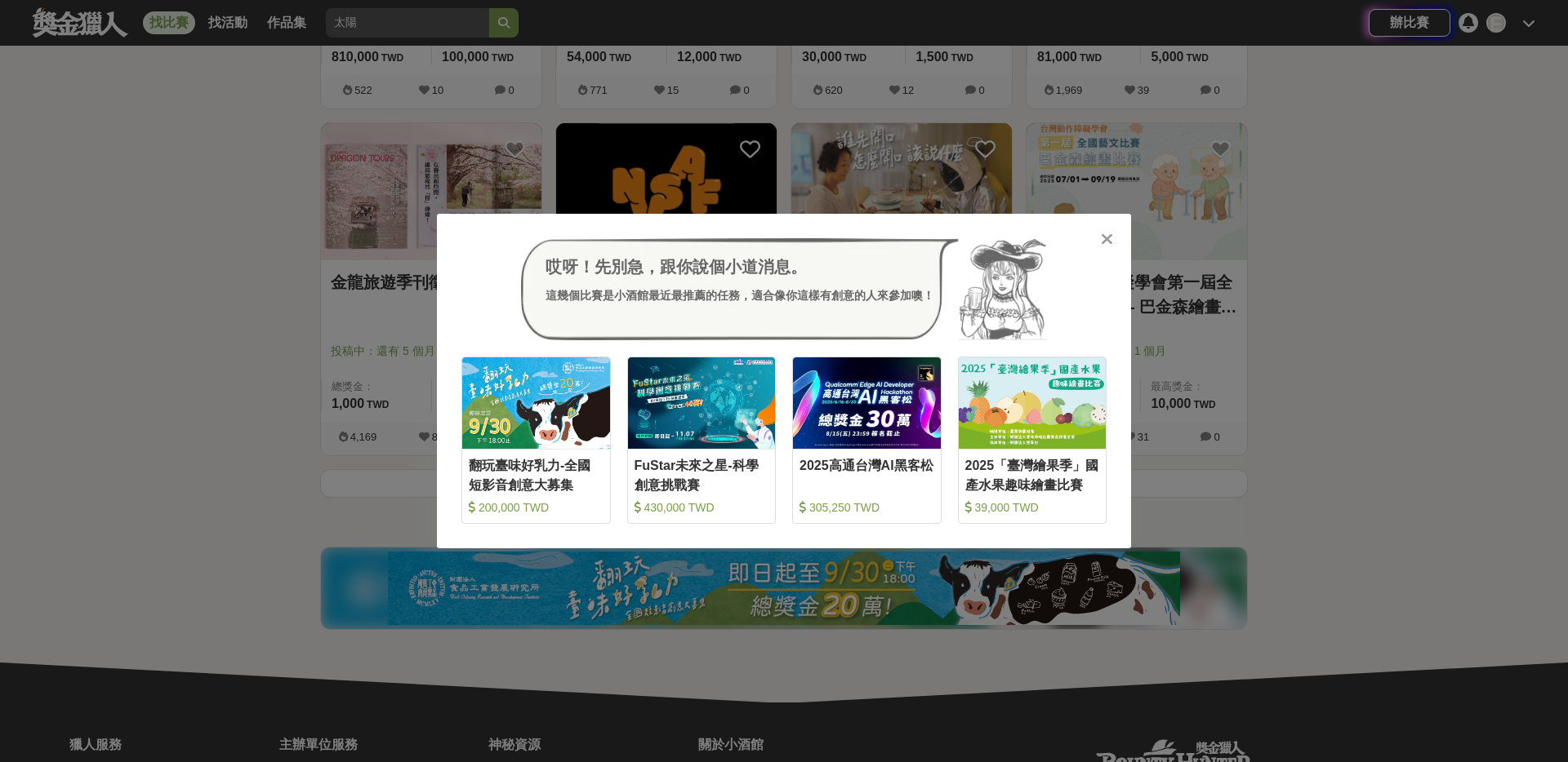
drag, startPoint x: 1112, startPoint y: 239, endPoint x: 1100, endPoint y: 245, distance: 13.4
click at [1112, 239] on icon at bounding box center [1107, 239] width 12 height 17
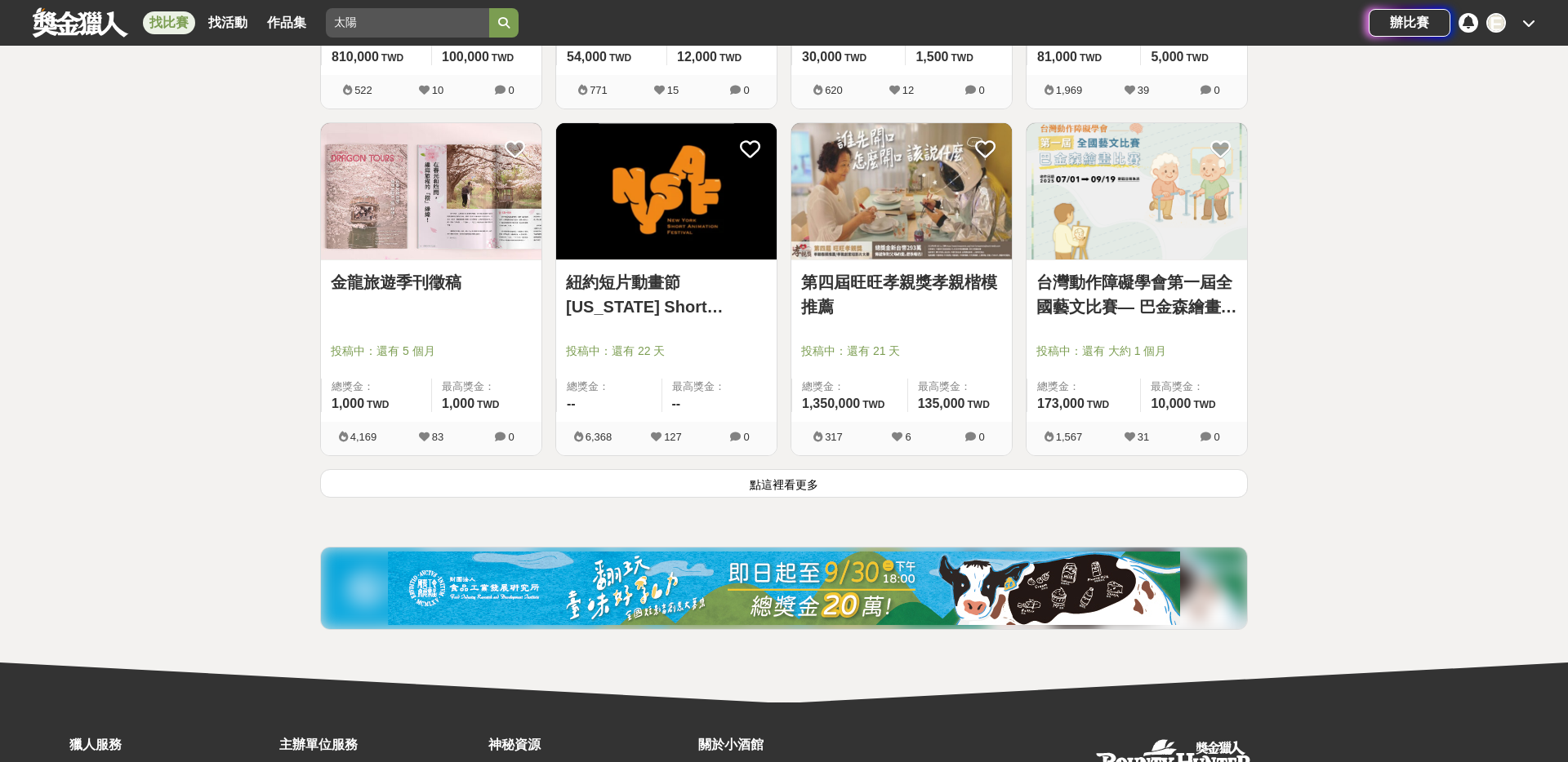
click at [777, 479] on button "點這裡看更多" at bounding box center [784, 484] width 928 height 28
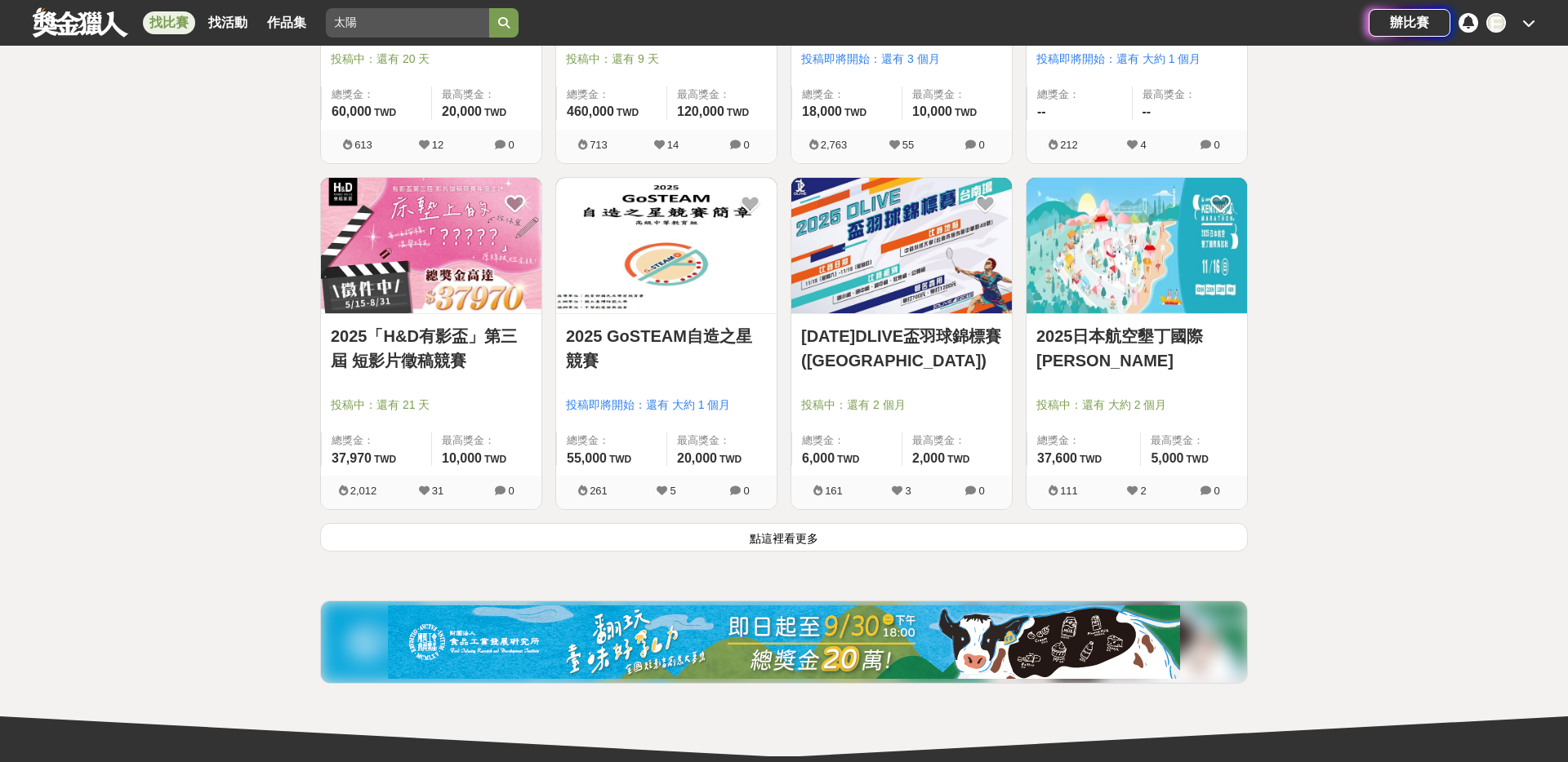
scroll to position [20630, 0]
click at [771, 530] on button "點這裡看更多" at bounding box center [784, 538] width 928 height 28
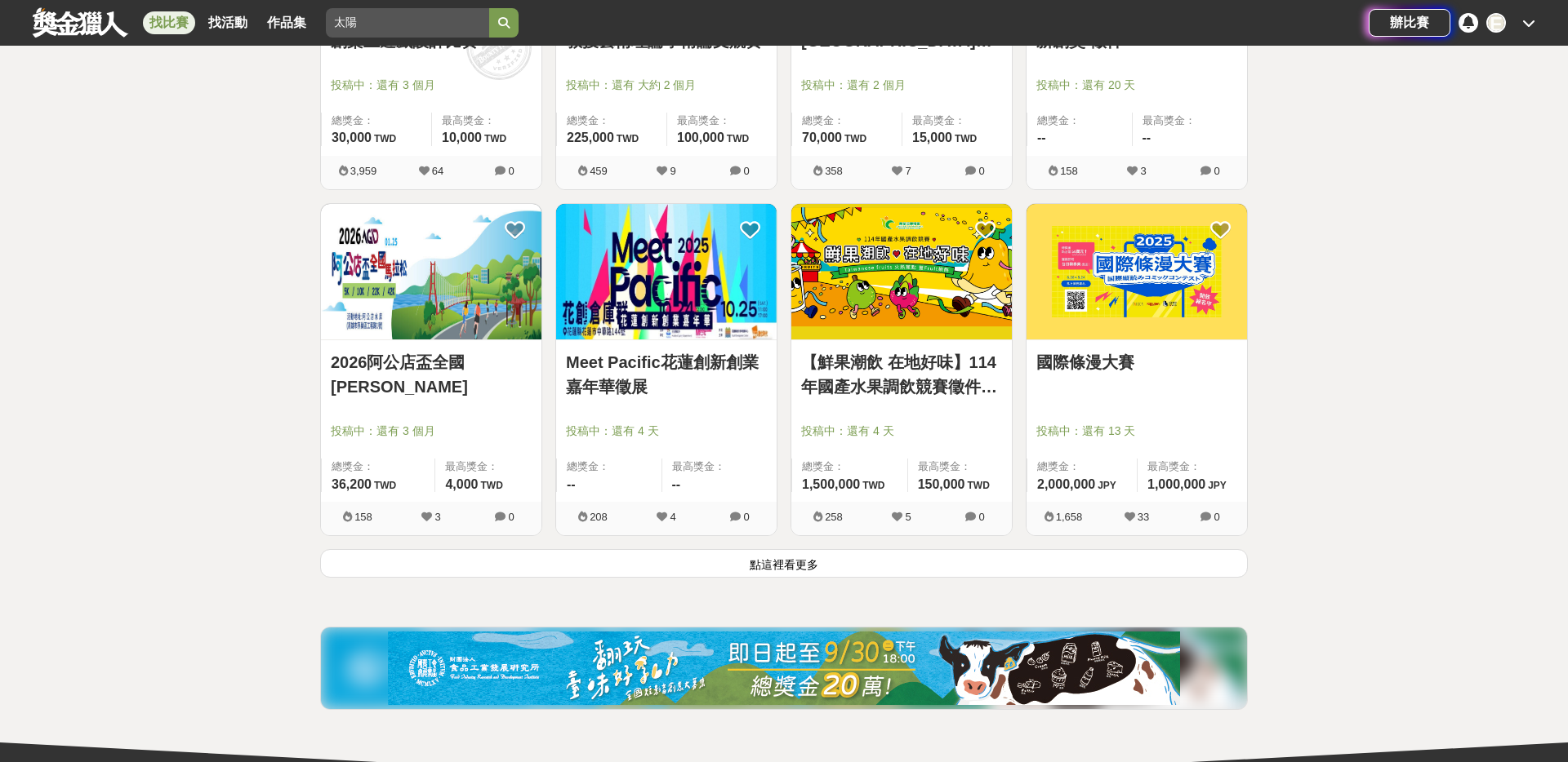
scroll to position [22687, 0]
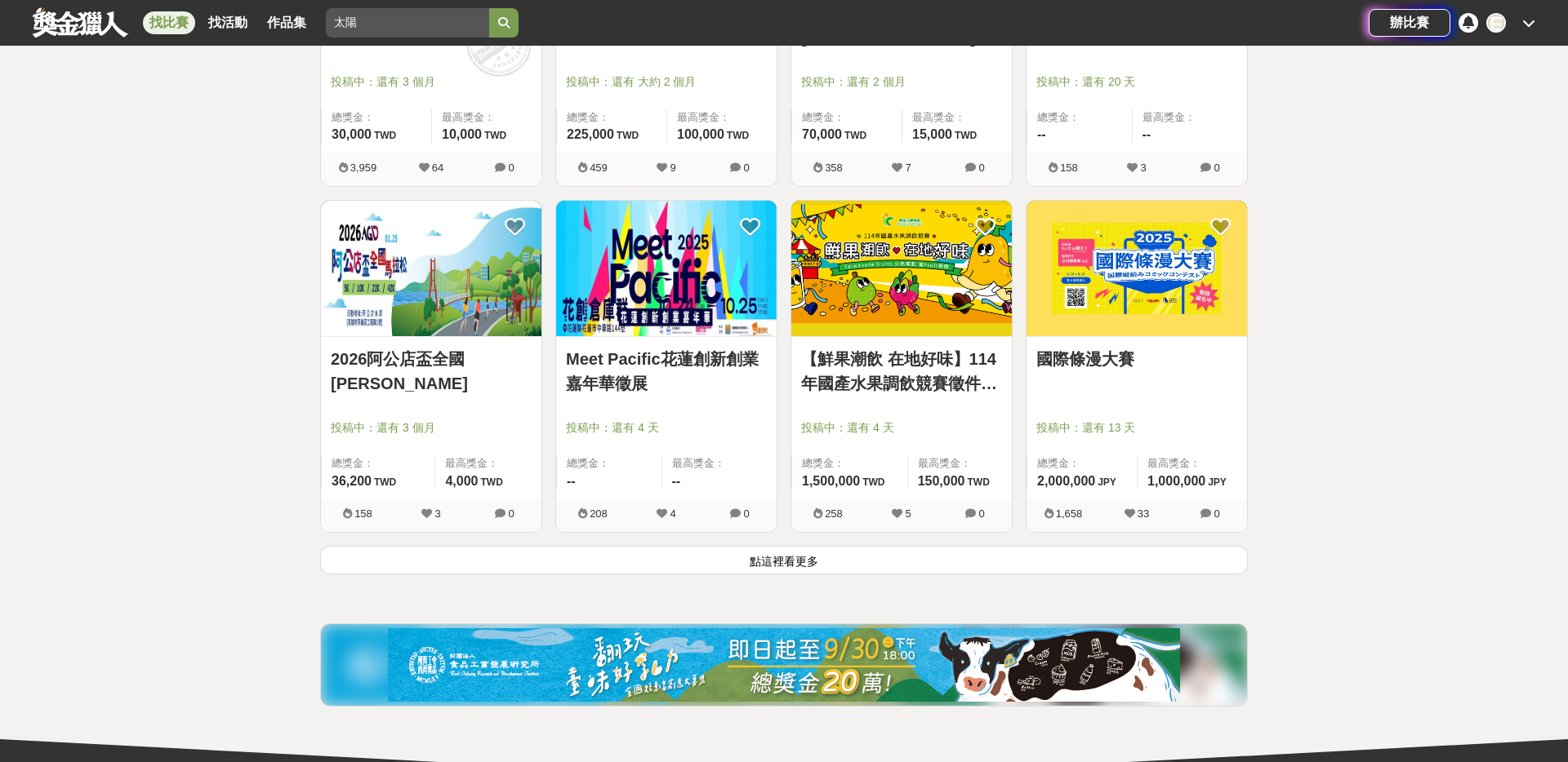
click at [1008, 564] on button "點這裡看更多" at bounding box center [784, 560] width 928 height 28
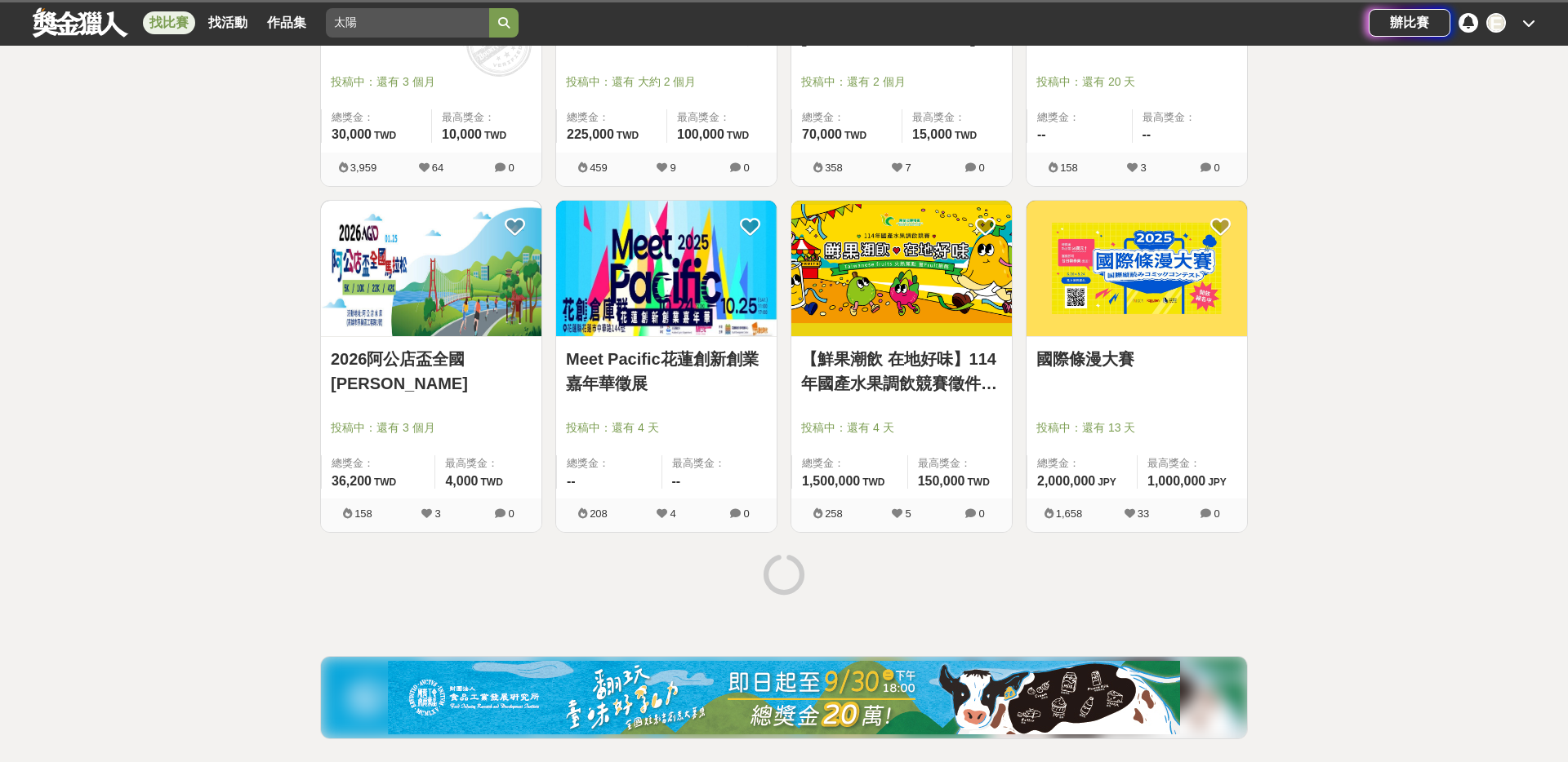
click at [1074, 363] on link "國際條漫大賽" at bounding box center [1137, 358] width 201 height 24
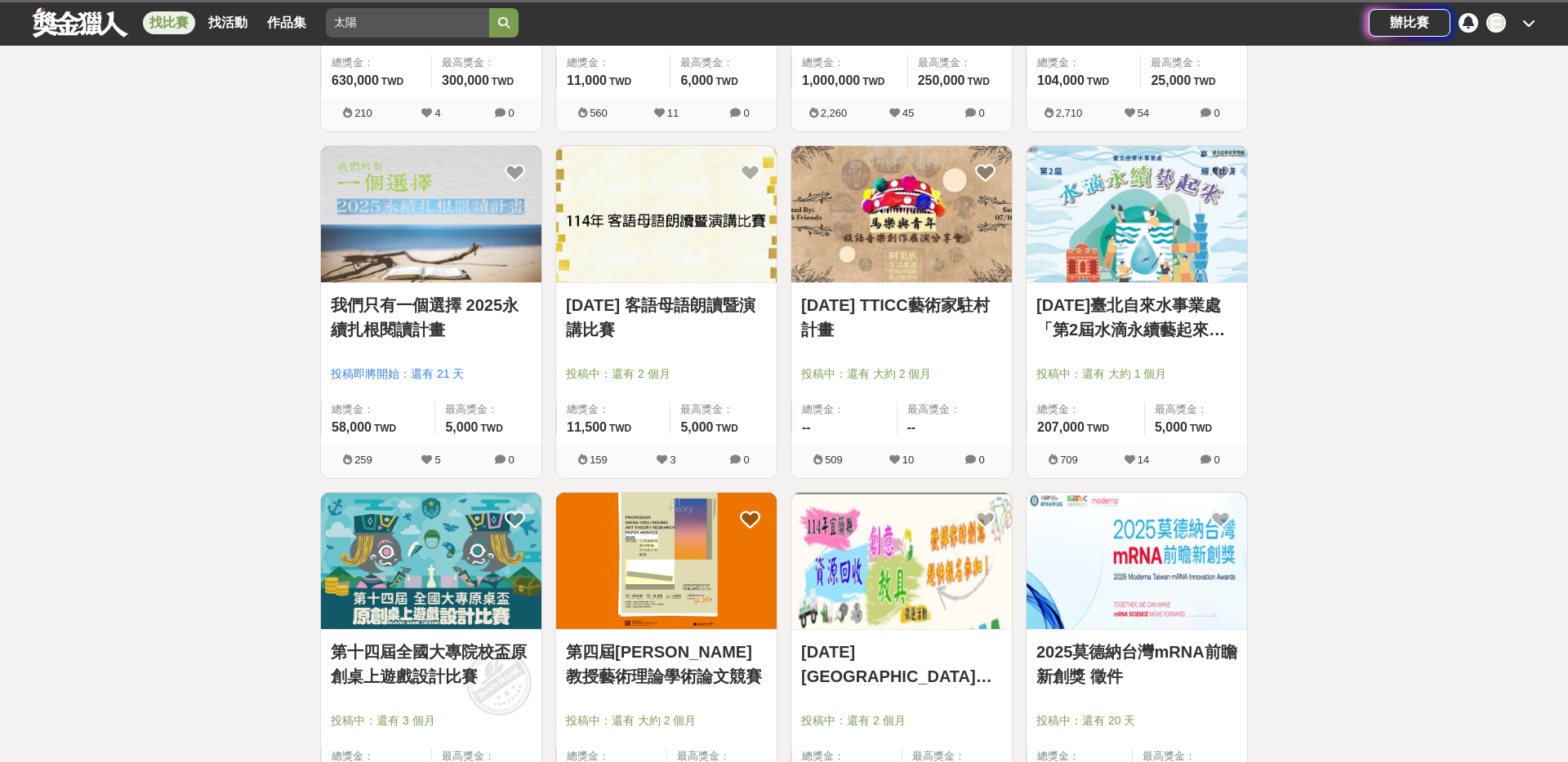
scroll to position [22687, 0]
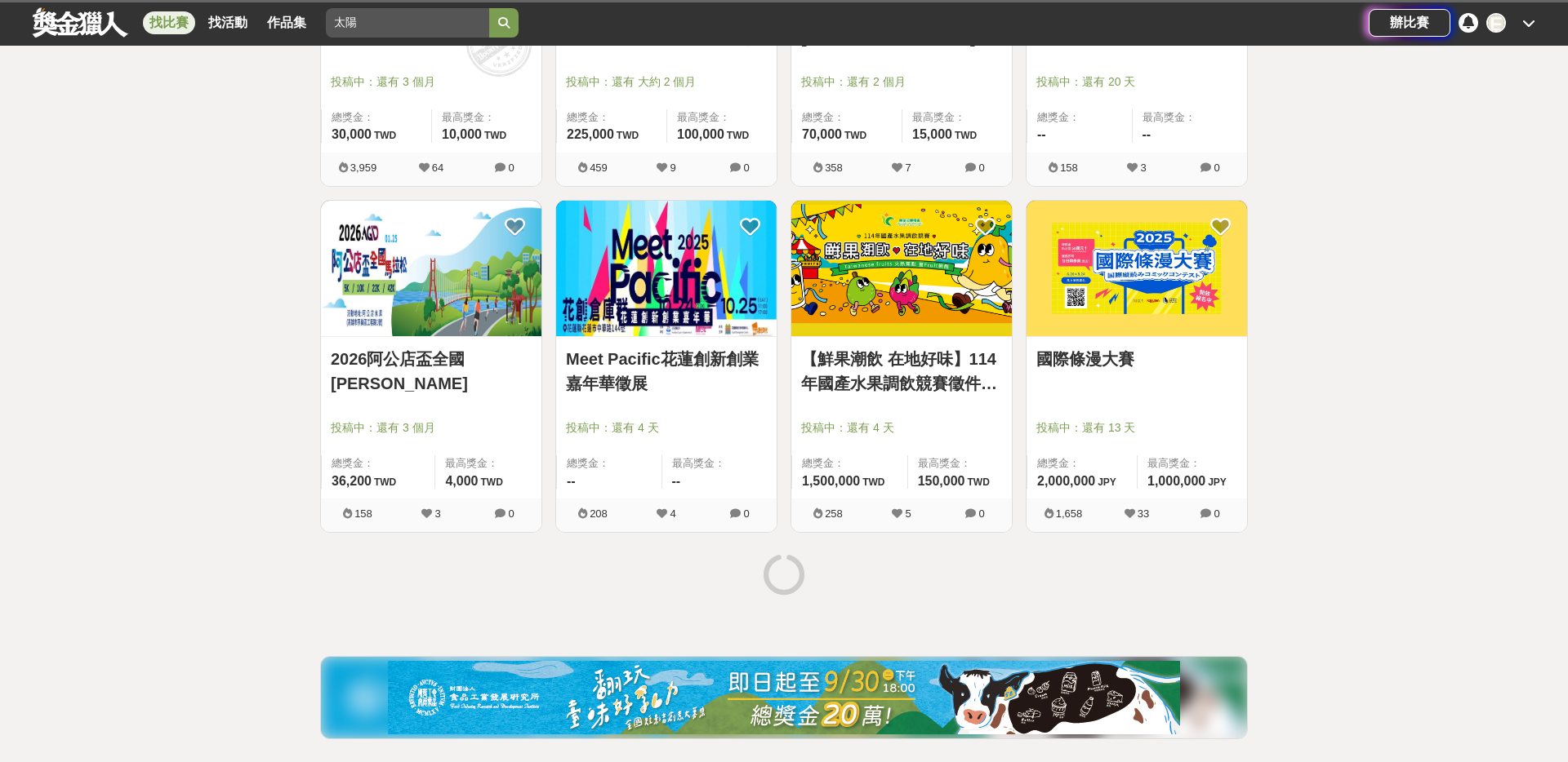
click at [1128, 389] on div "國際條漫大賽 投稿中：還有 13 天 總獎金： 2,000,000 200 萬 JPY 最高獎金： 1,000,000 JPY" at bounding box center [1137, 418] width 220 height 161
click at [1106, 362] on link "國際條漫大賽" at bounding box center [1137, 358] width 201 height 24
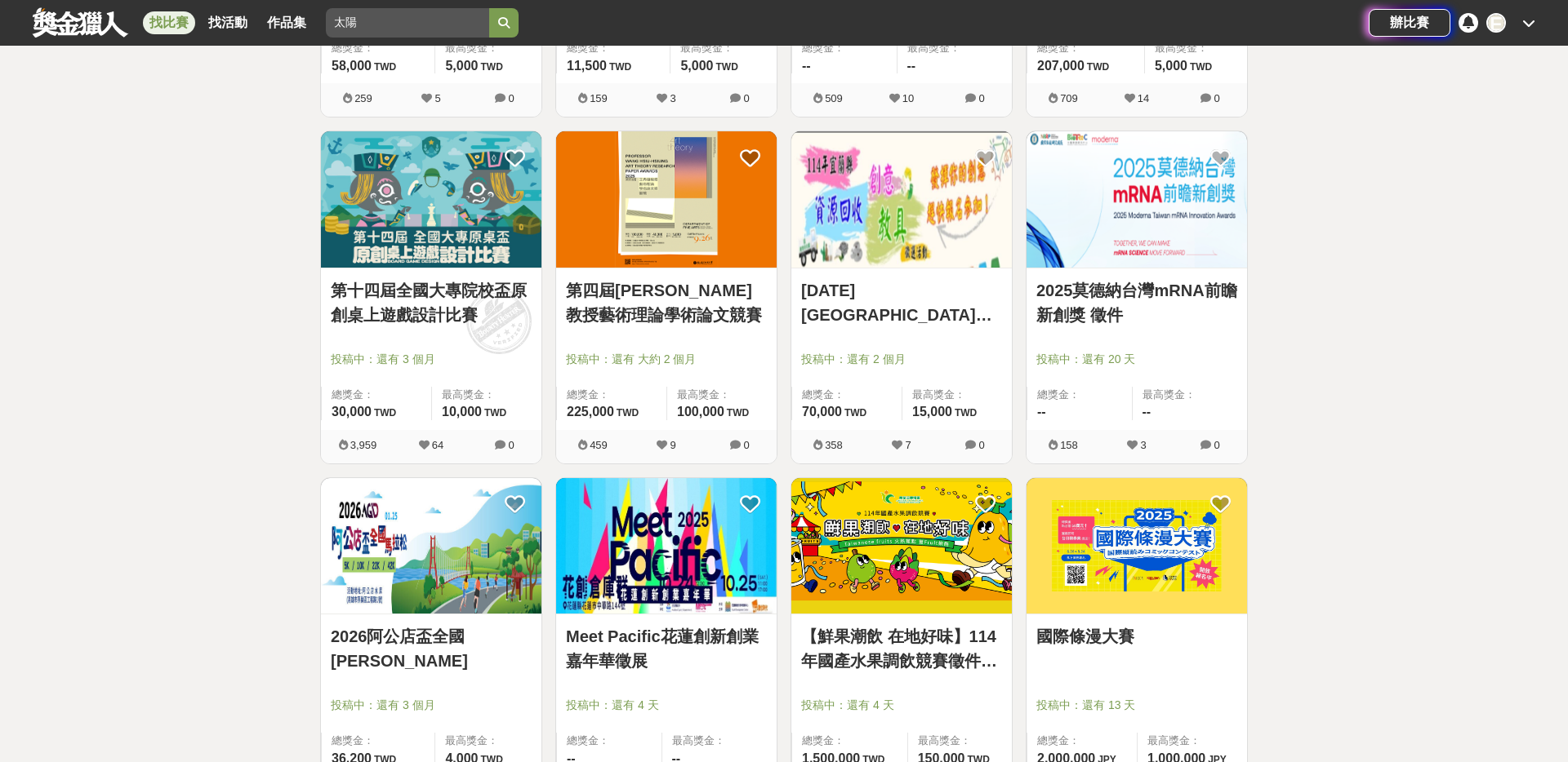
scroll to position [22606, 0]
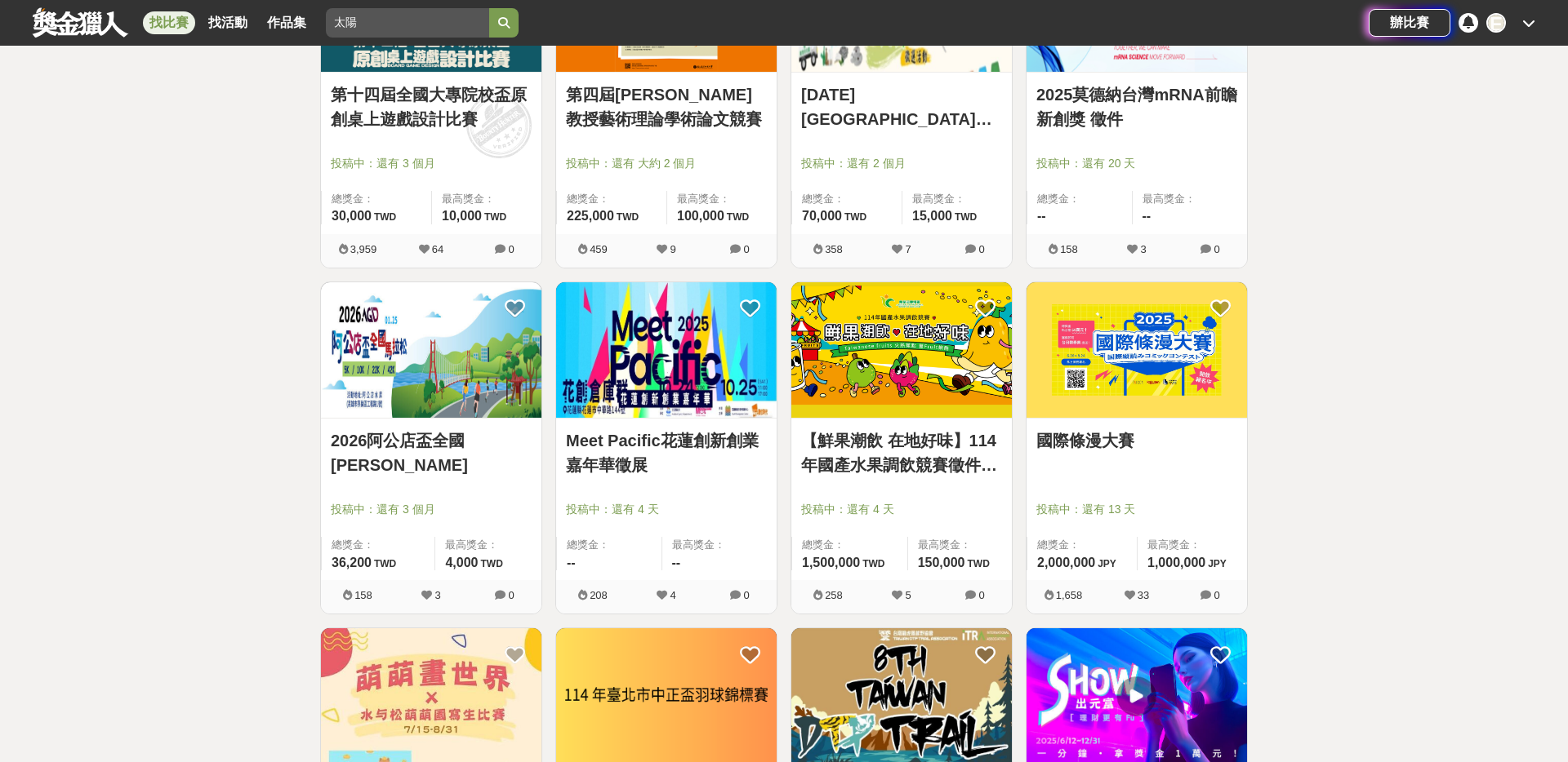
click at [1112, 444] on link "國際條漫大賽" at bounding box center [1137, 440] width 201 height 24
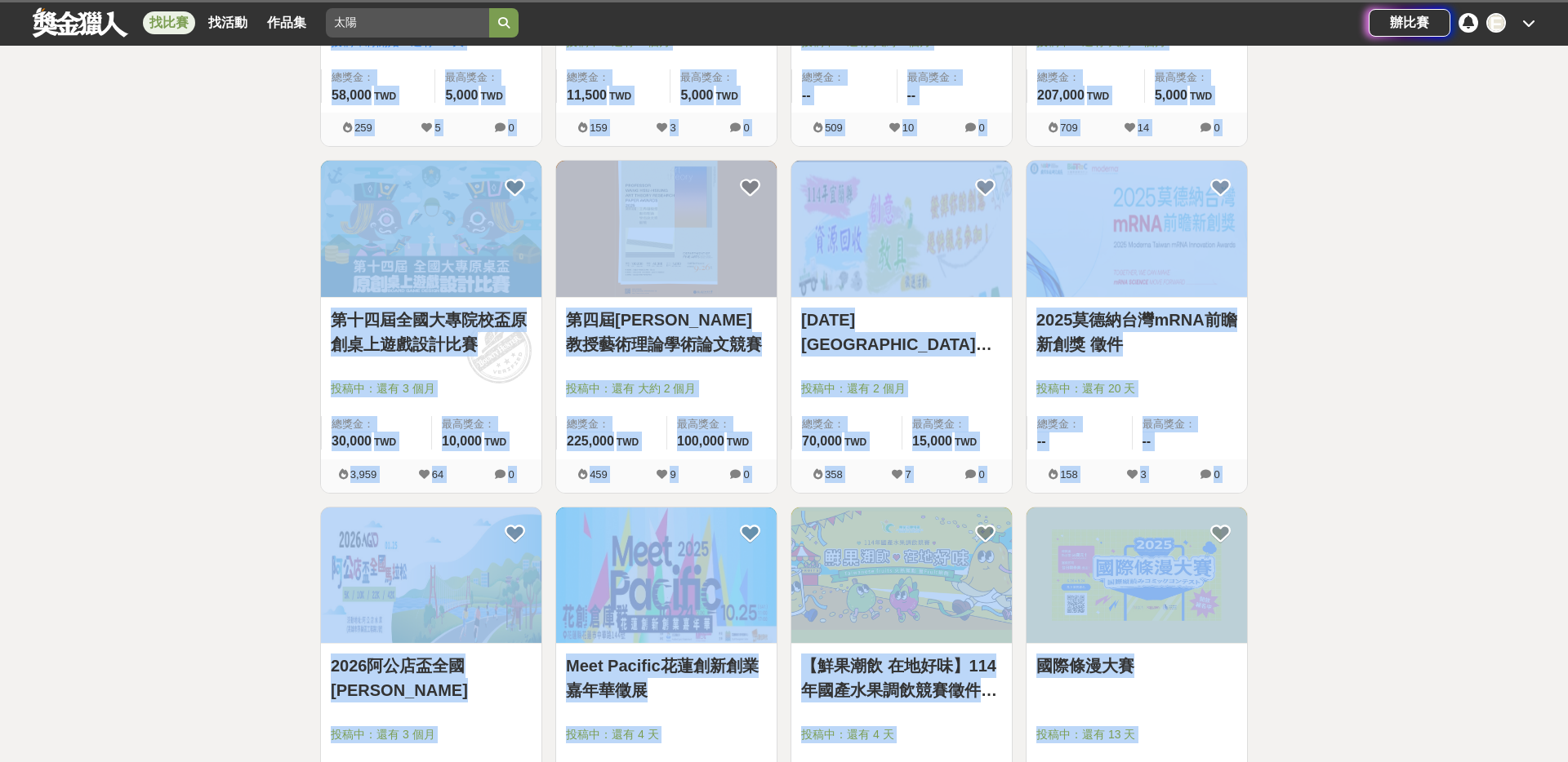
scroll to position [22606, 0]
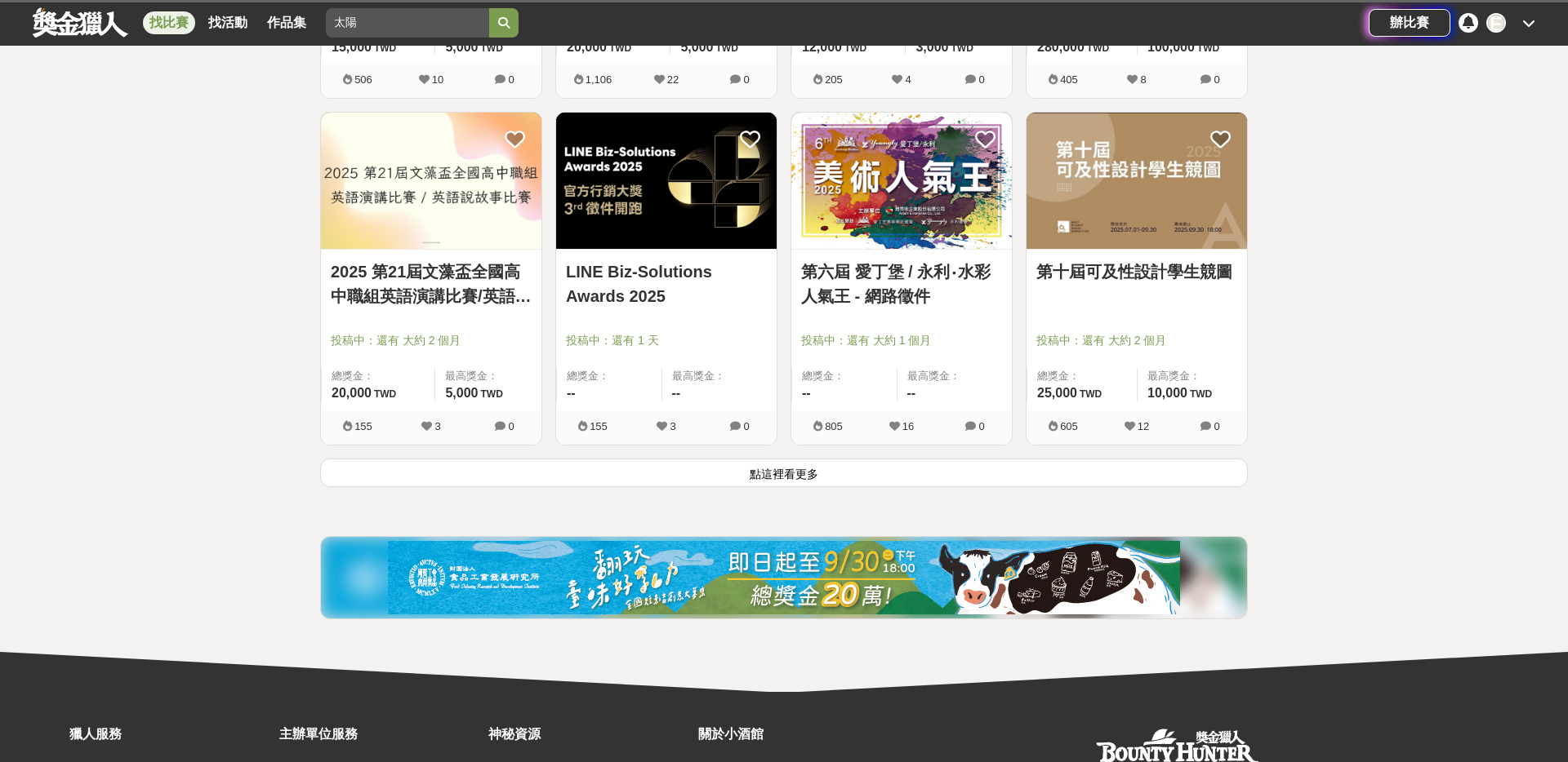
scroll to position [26975, 0]
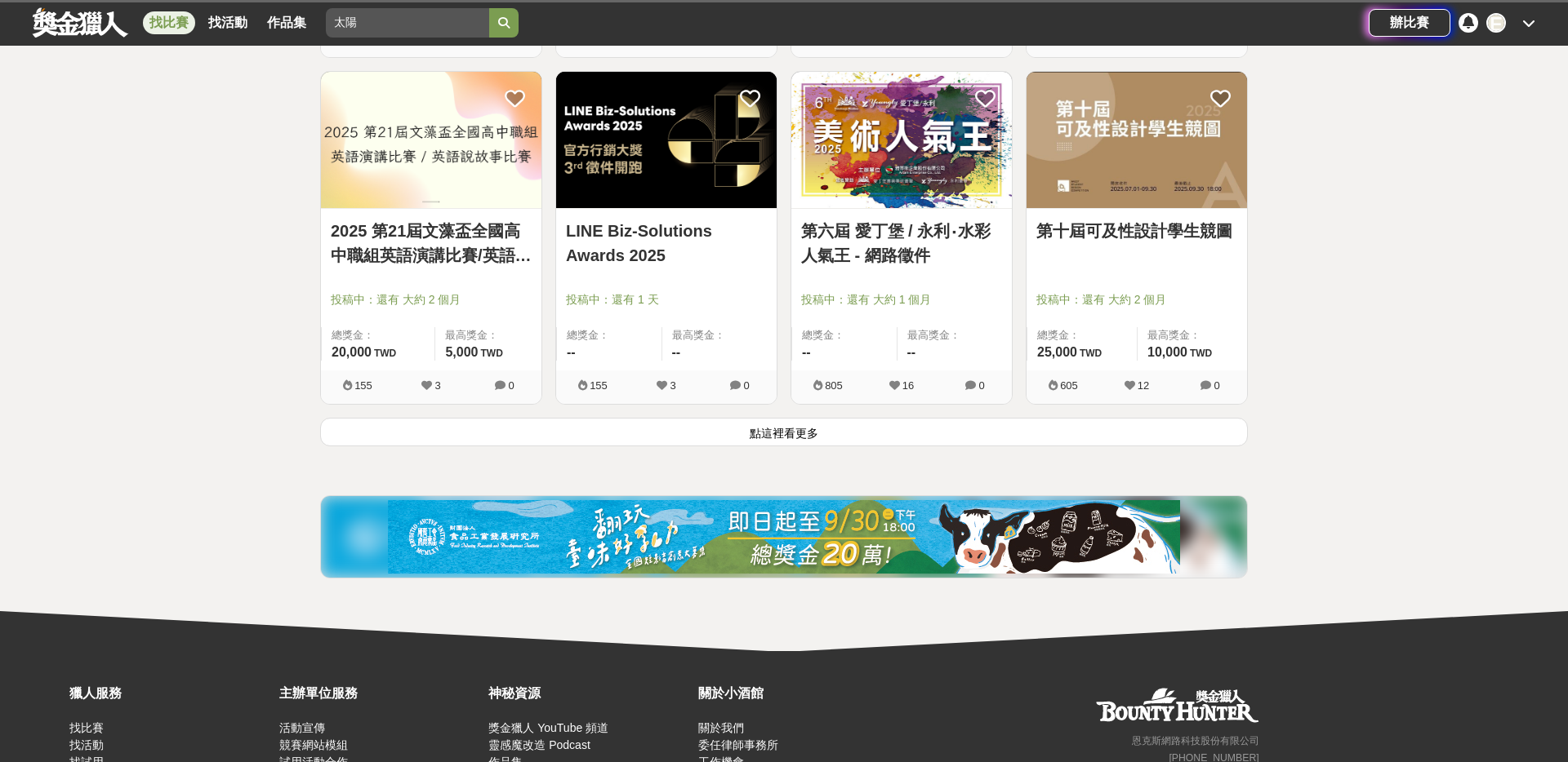
click at [731, 443] on button "點這裡看更多" at bounding box center [784, 432] width 928 height 28
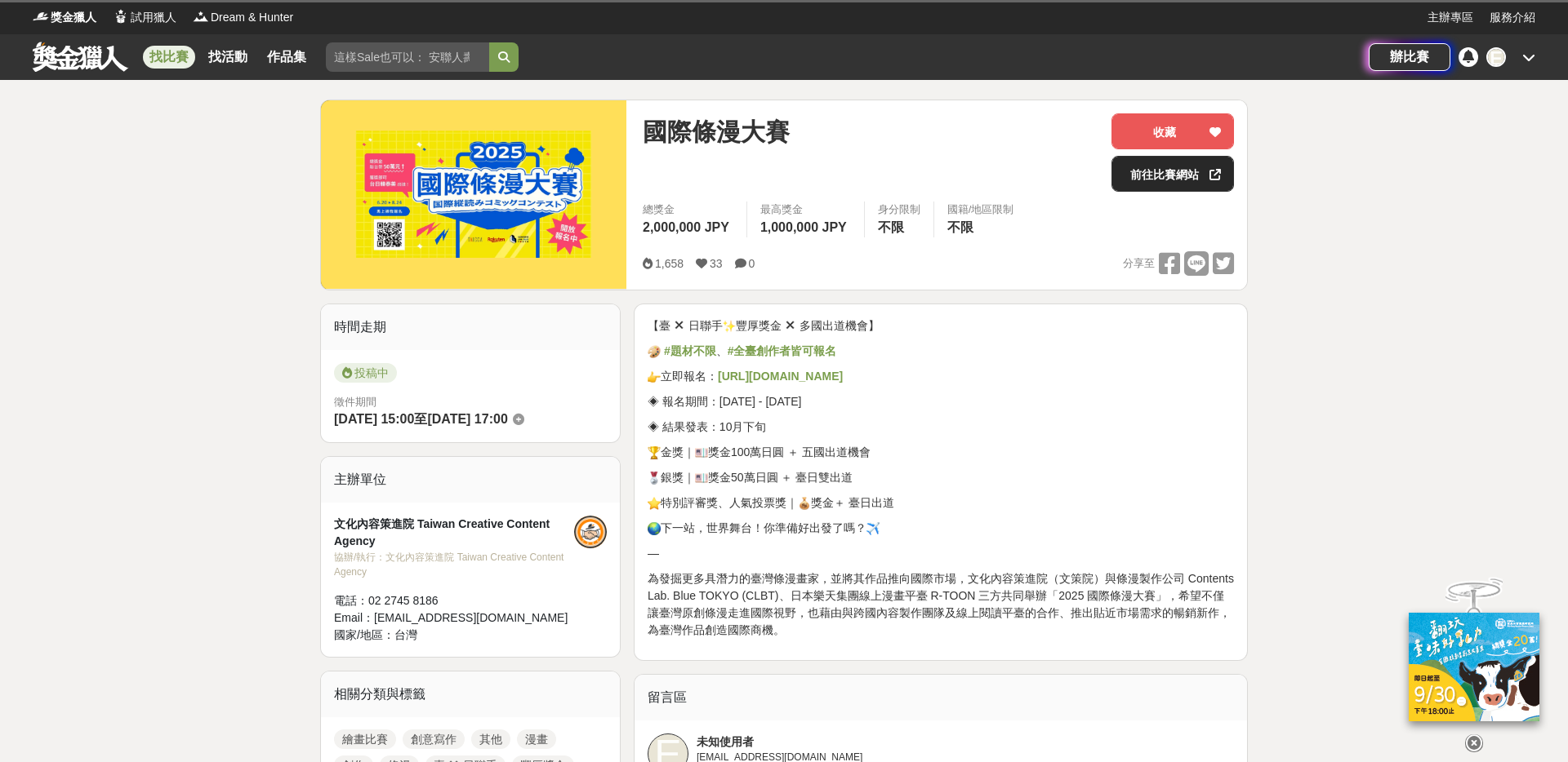
click at [1132, 179] on link "前往比賽網站" at bounding box center [1172, 174] width 122 height 36
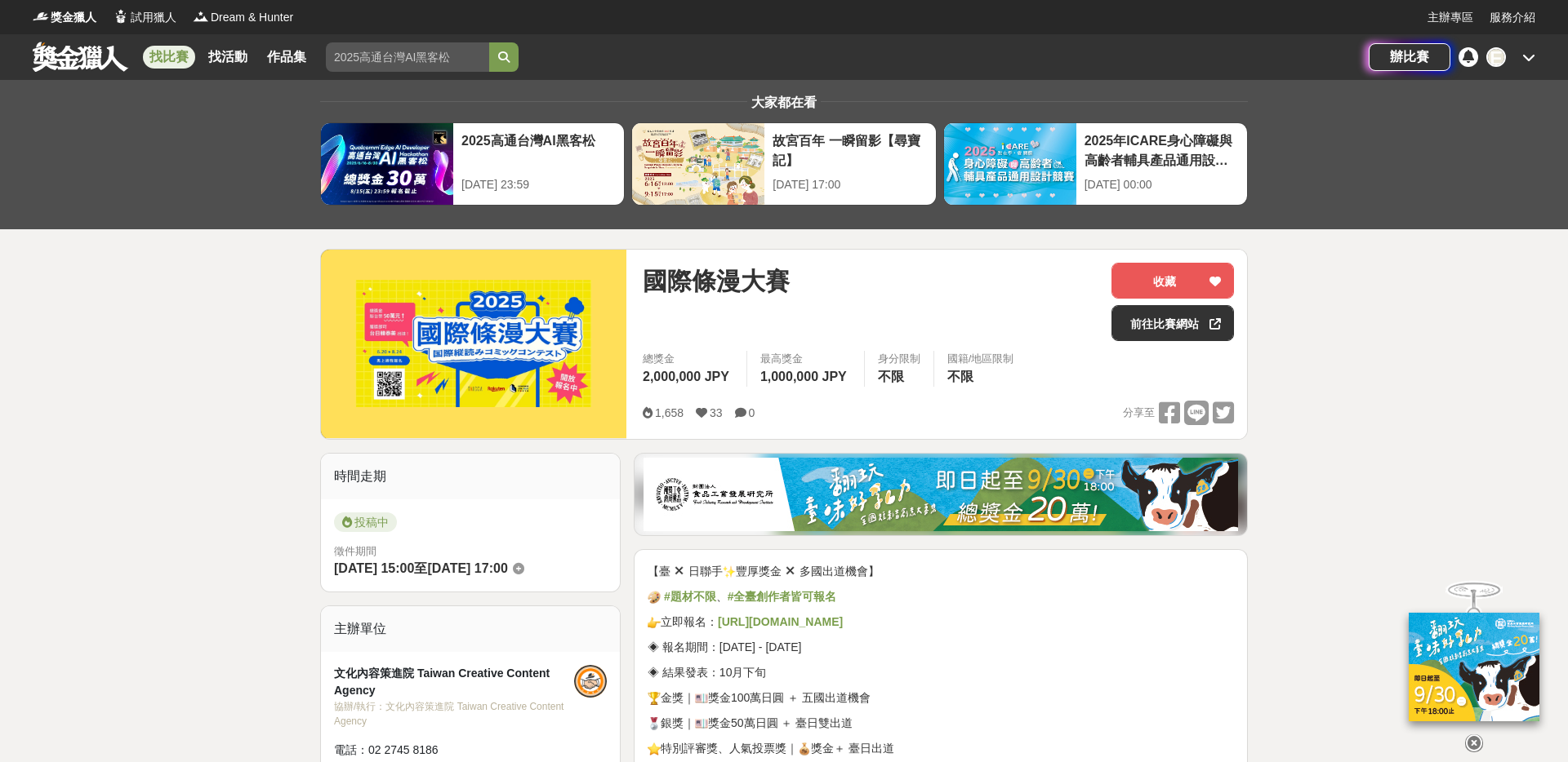
drag, startPoint x: 796, startPoint y: 298, endPoint x: 803, endPoint y: 288, distance: 12.2
click at [796, 297] on div "國際條漫大賽" at bounding box center [870, 281] width 456 height 37
drag, startPoint x: 757, startPoint y: 282, endPoint x: 649, endPoint y: 290, distance: 108.3
click at [646, 291] on div "國際條漫大賽" at bounding box center [870, 281] width 456 height 37
copy span "國際條漫大賽"
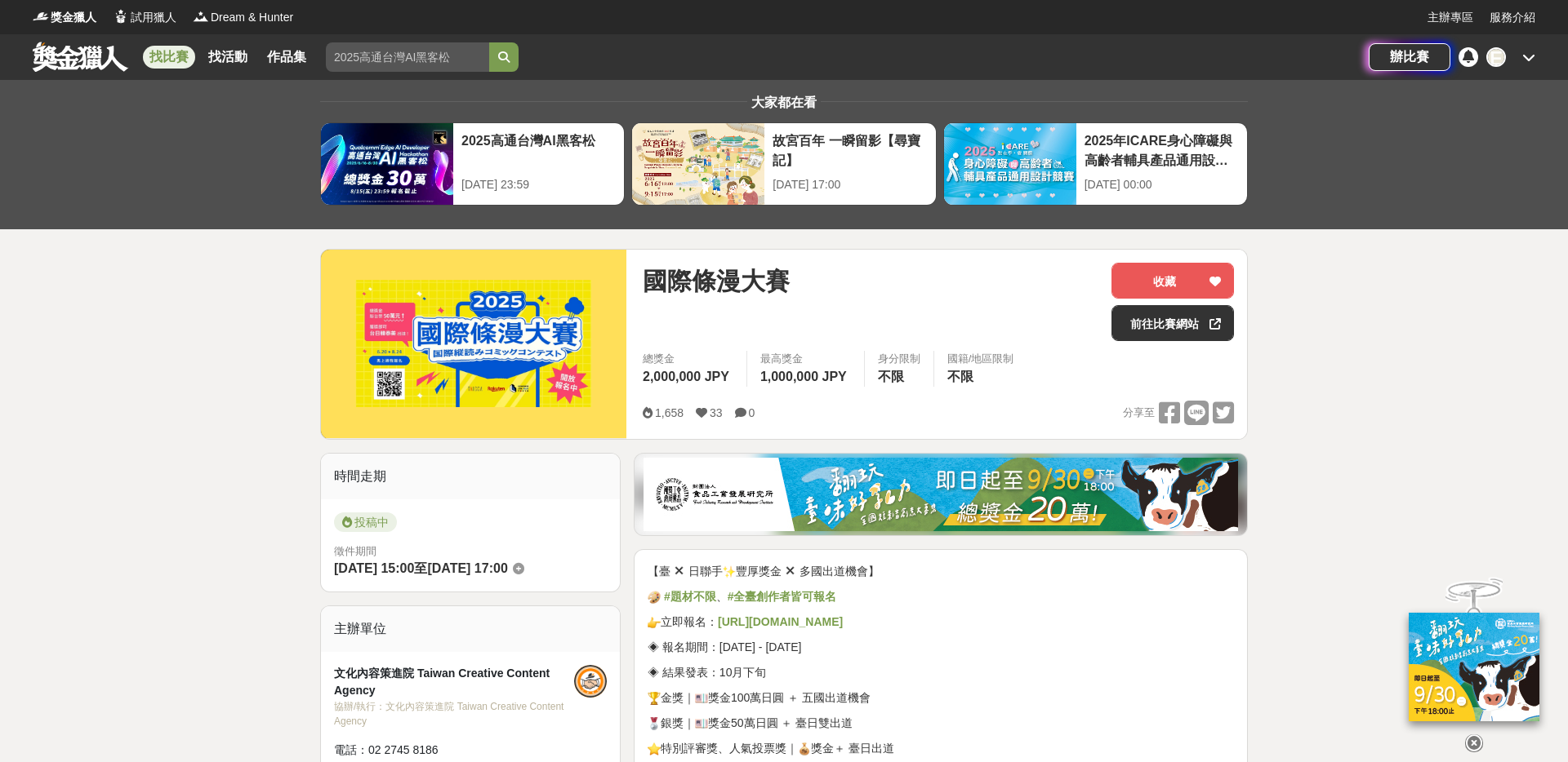
click at [754, 277] on span "國際條漫大賽" at bounding box center [716, 281] width 147 height 37
drag, startPoint x: 791, startPoint y: 278, endPoint x: 702, endPoint y: 293, distance: 90.3
click at [628, 288] on div "國際條漫大賽 收藏 前往比賽網站 總獎金 2,000,000 JPY 最高獎金 1,000,000 JPY 身分限制 不限 國籍/地區限制 不限 1,658 …" at bounding box center [784, 345] width 928 height 191
copy div "國際條漫大賽"
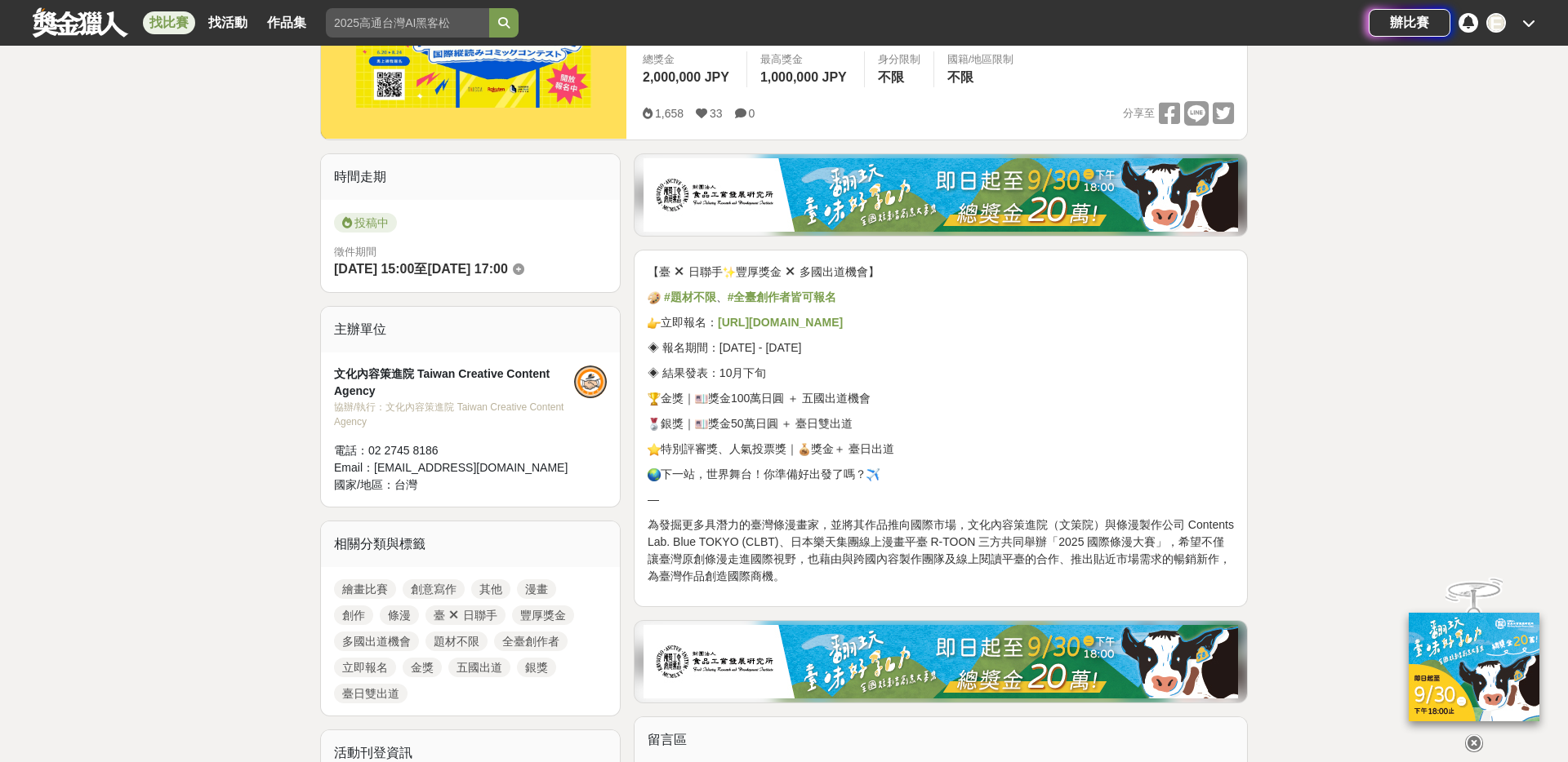
scroll to position [302, 0]
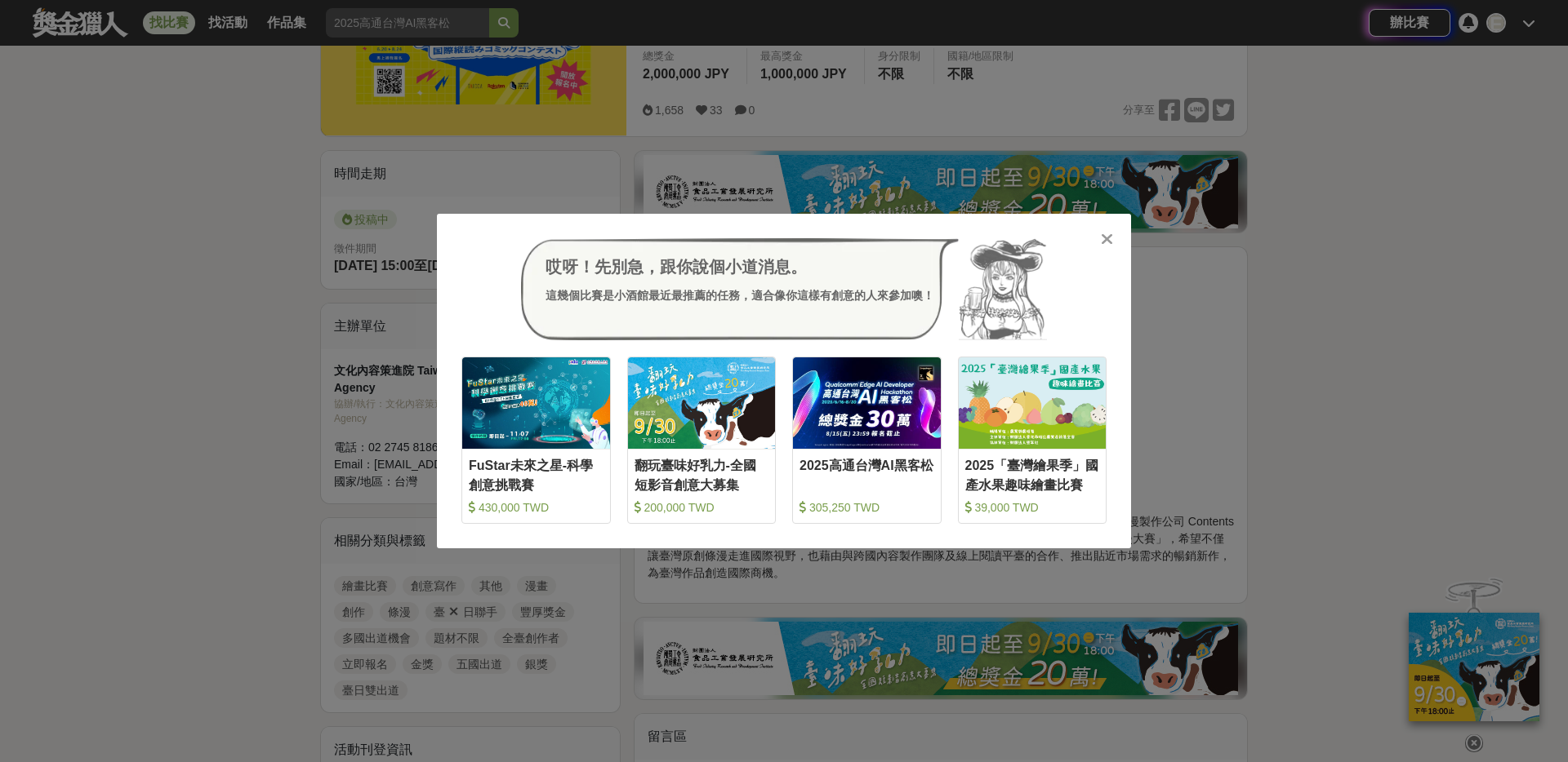
click at [1107, 242] on icon at bounding box center [1107, 239] width 12 height 17
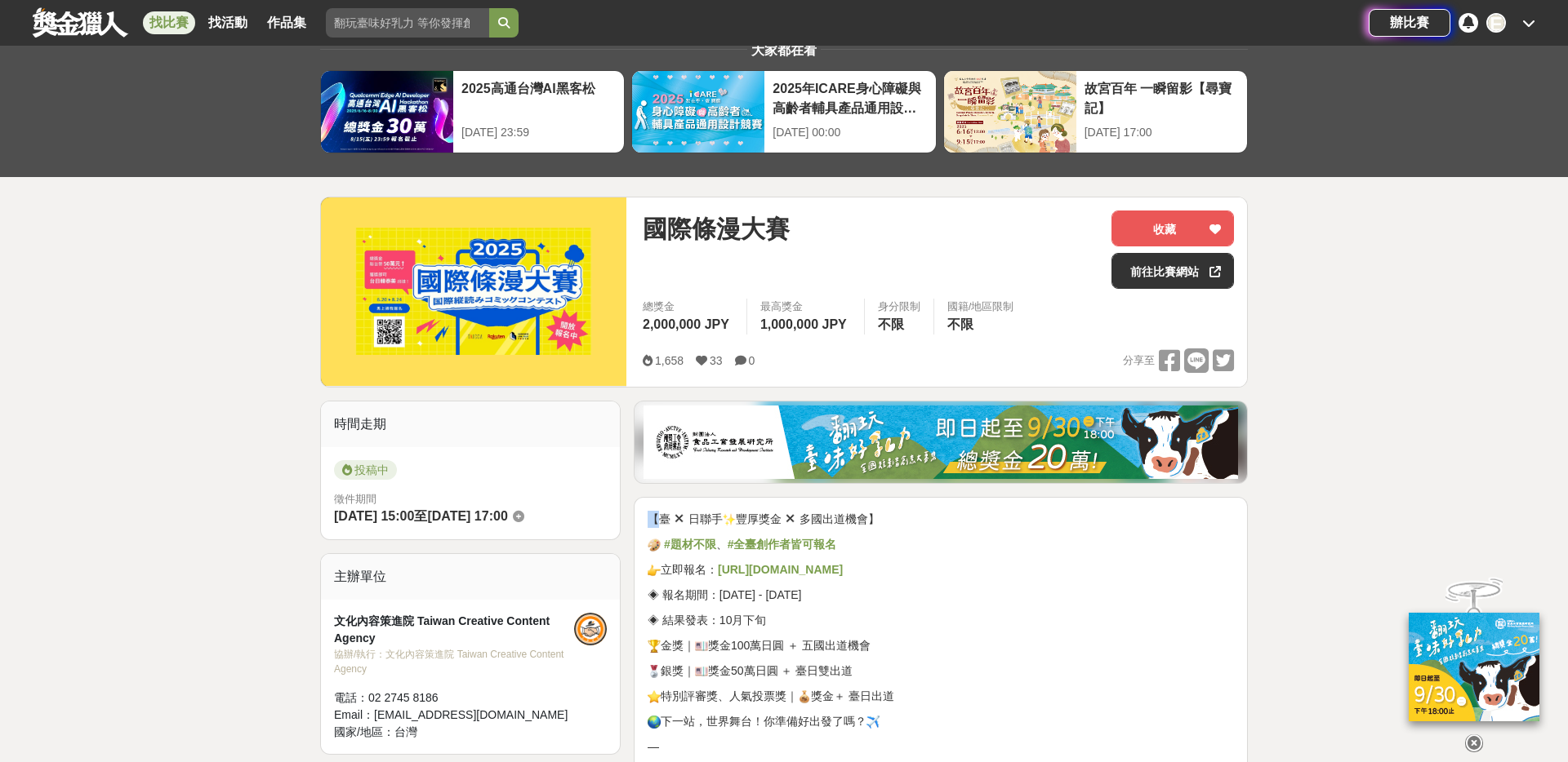
scroll to position [0, 0]
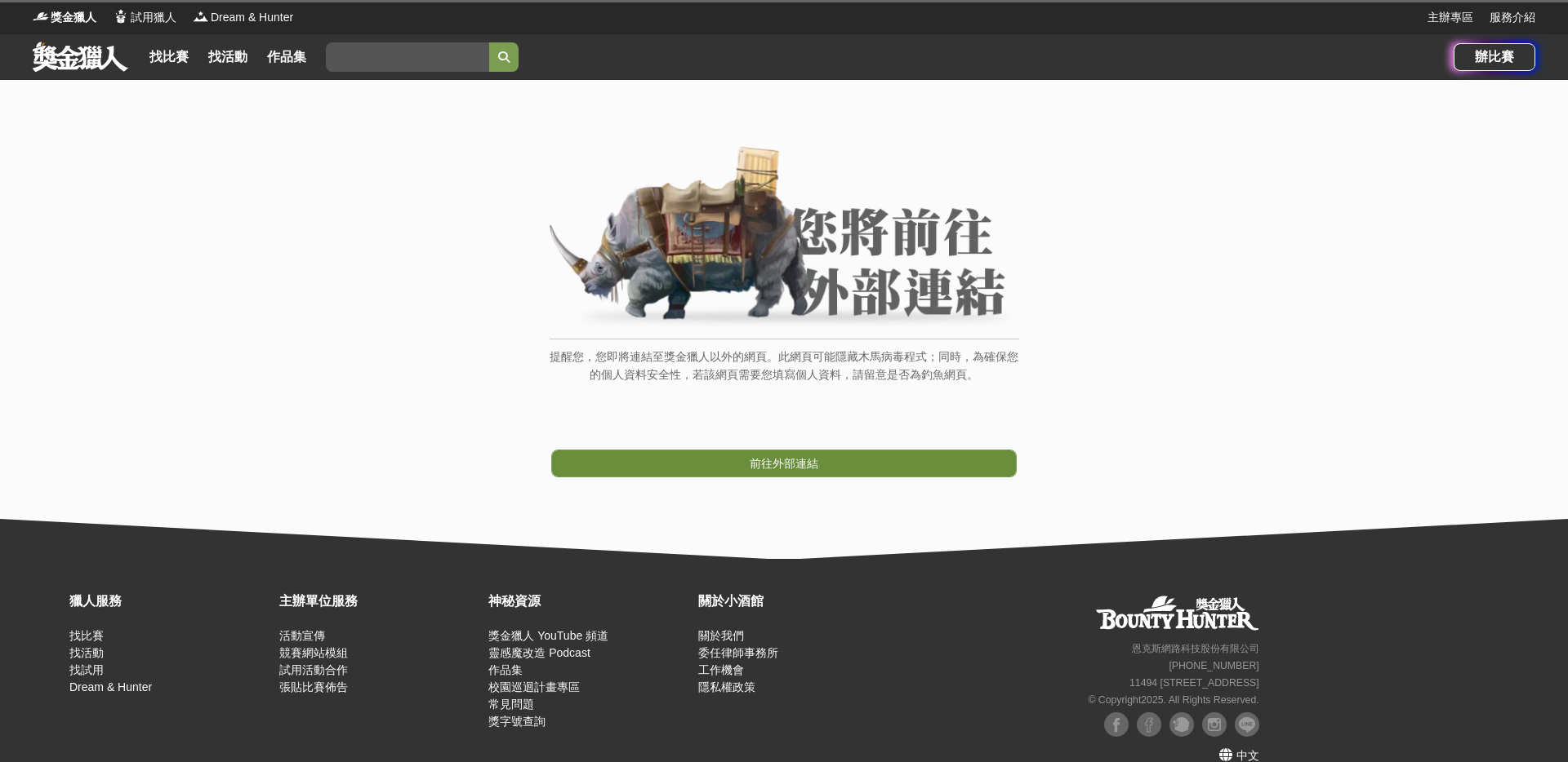
click at [967, 460] on link "前往外部連結" at bounding box center [784, 463] width 466 height 27
